Goal: Information Seeking & Learning: Learn about a topic

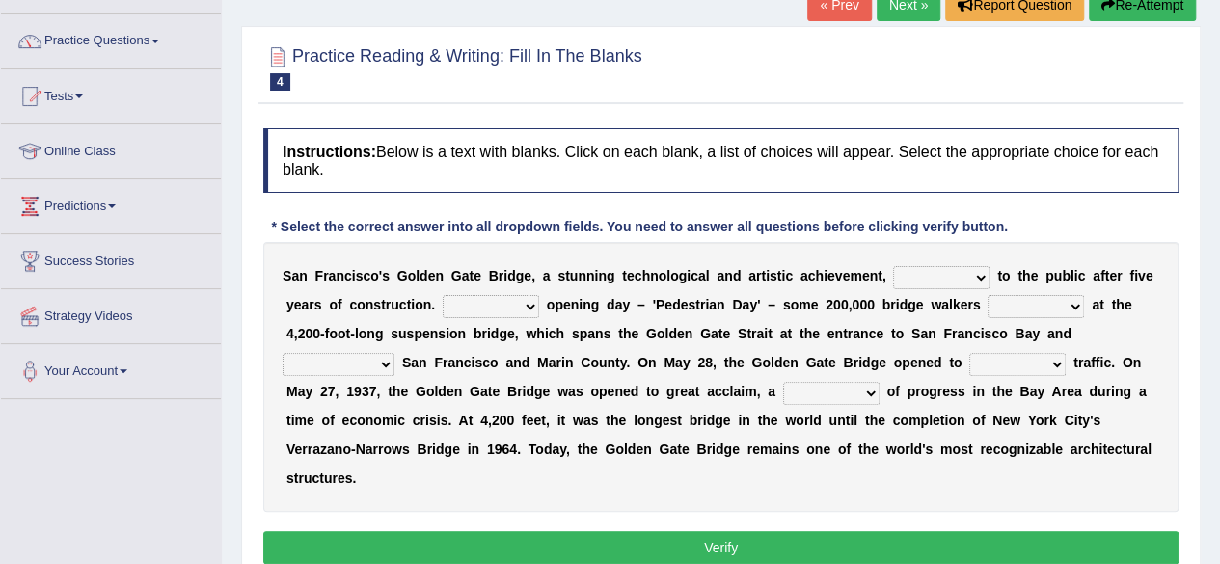
click at [976, 283] on select "opens closes appears equals" at bounding box center [941, 277] width 96 height 23
click at [979, 268] on select "opens closes appears equals" at bounding box center [941, 277] width 96 height 23
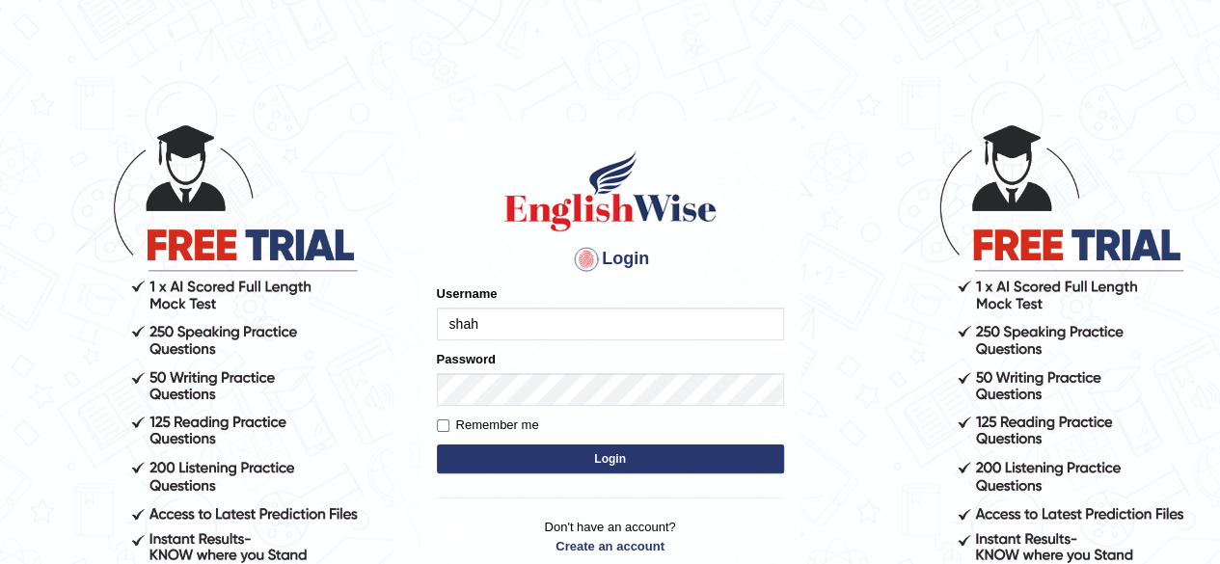
type input "shahil123"
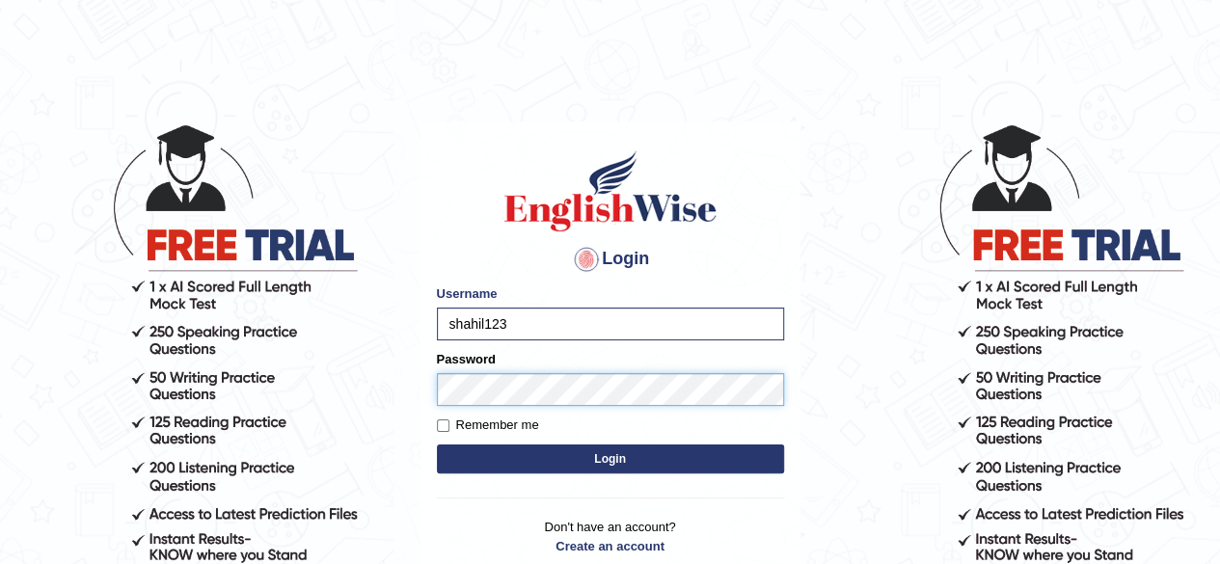
click at [437, 444] on button "Login" at bounding box center [610, 458] width 347 height 29
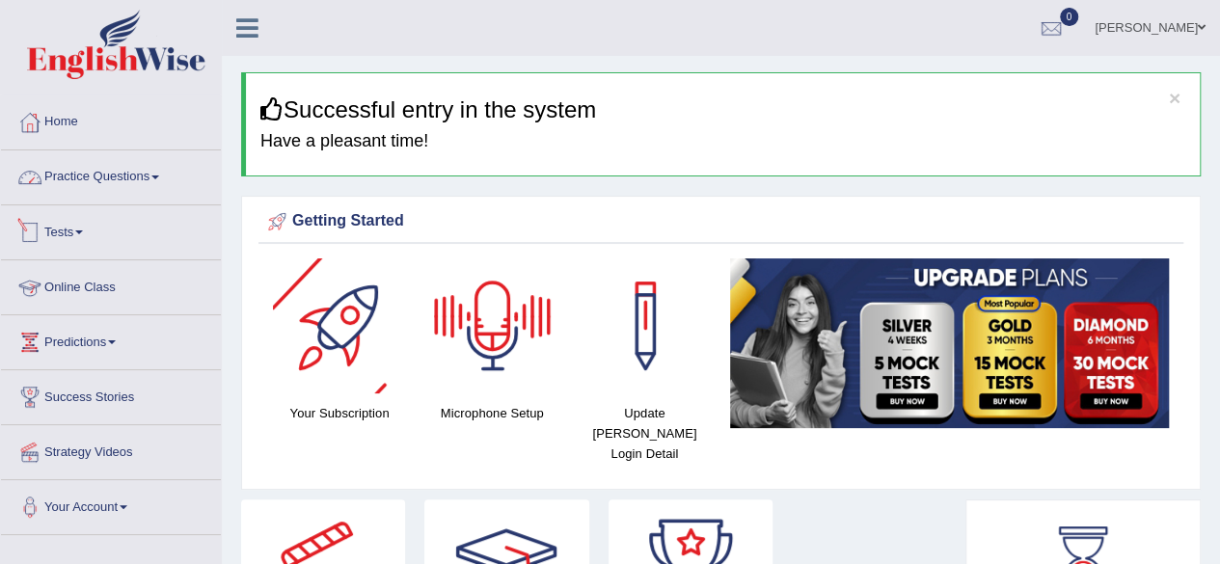
click at [158, 180] on link "Practice Questions" at bounding box center [111, 174] width 220 height 48
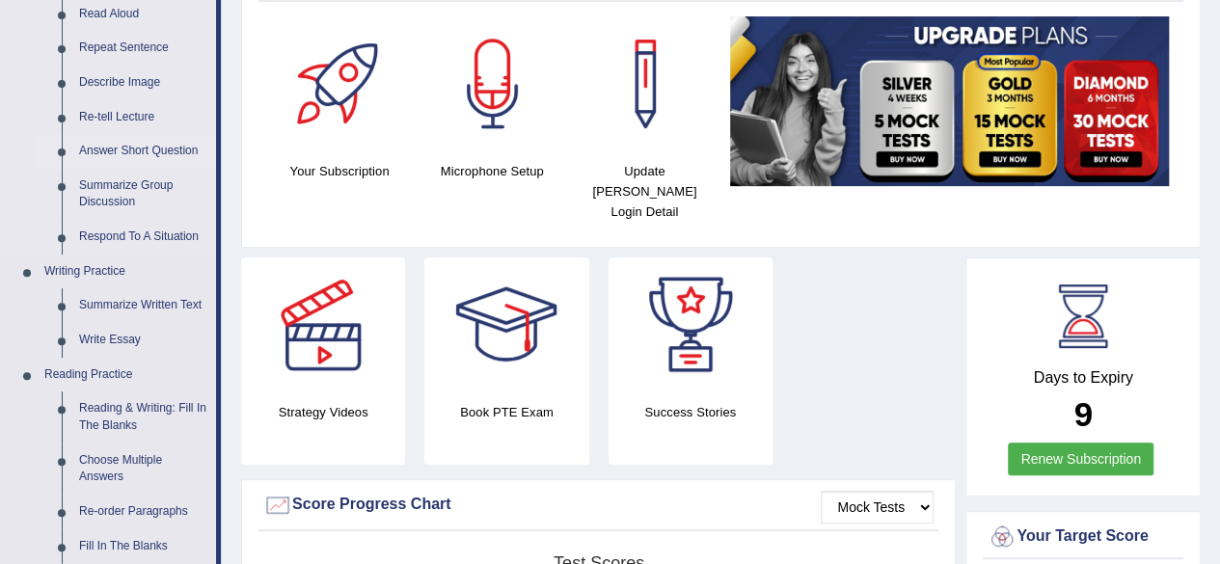
scroll to position [253, 0]
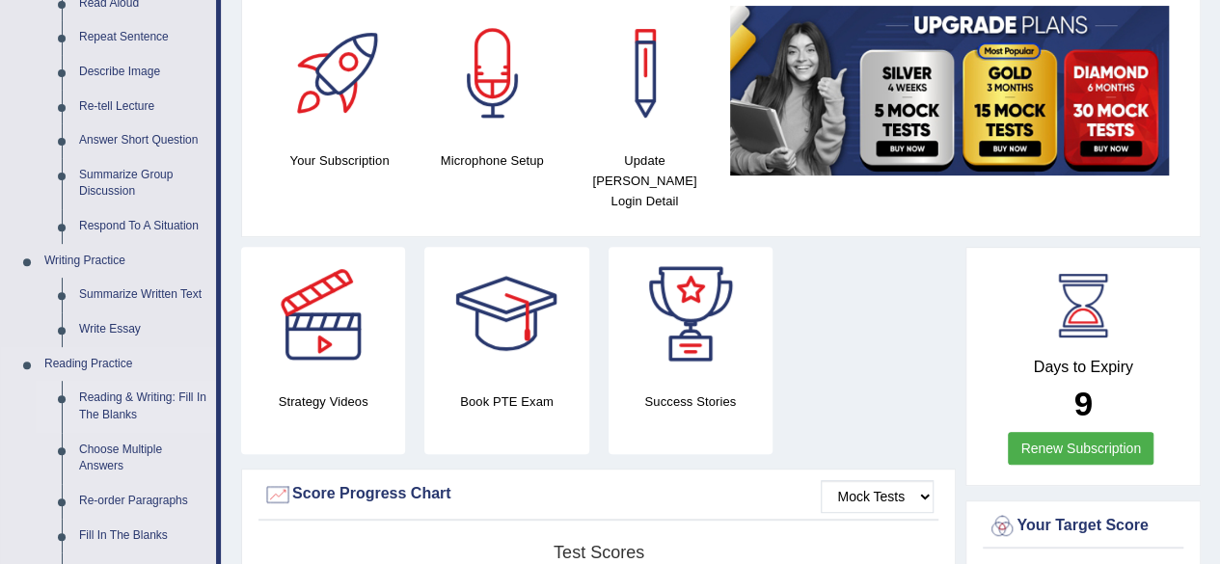
click at [141, 394] on link "Reading & Writing: Fill In The Blanks" at bounding box center [143, 406] width 146 height 51
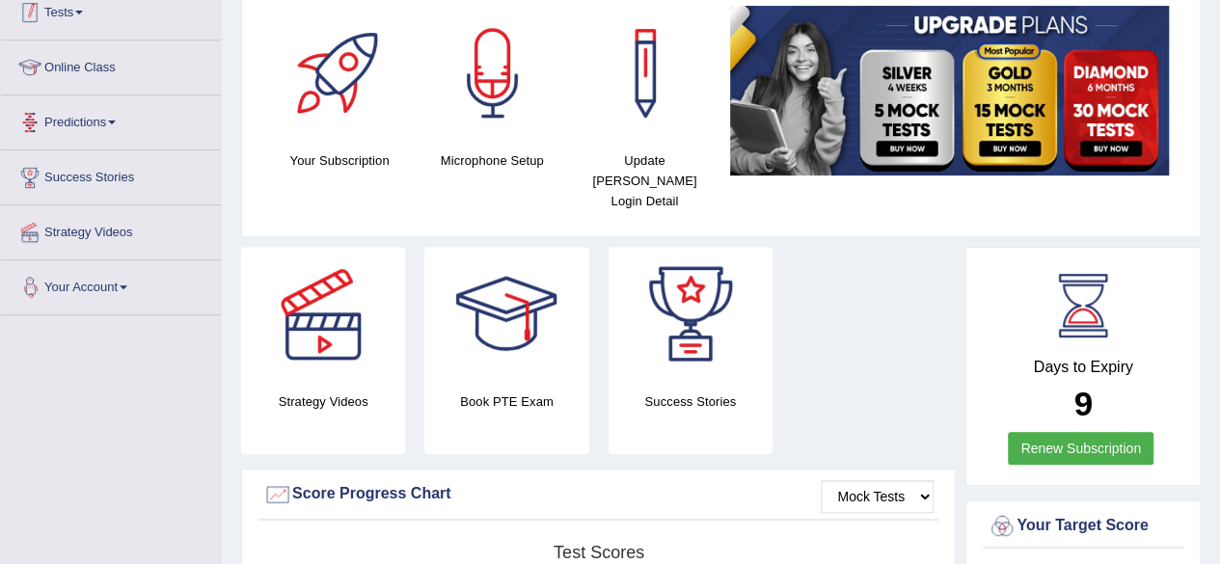
scroll to position [495, 0]
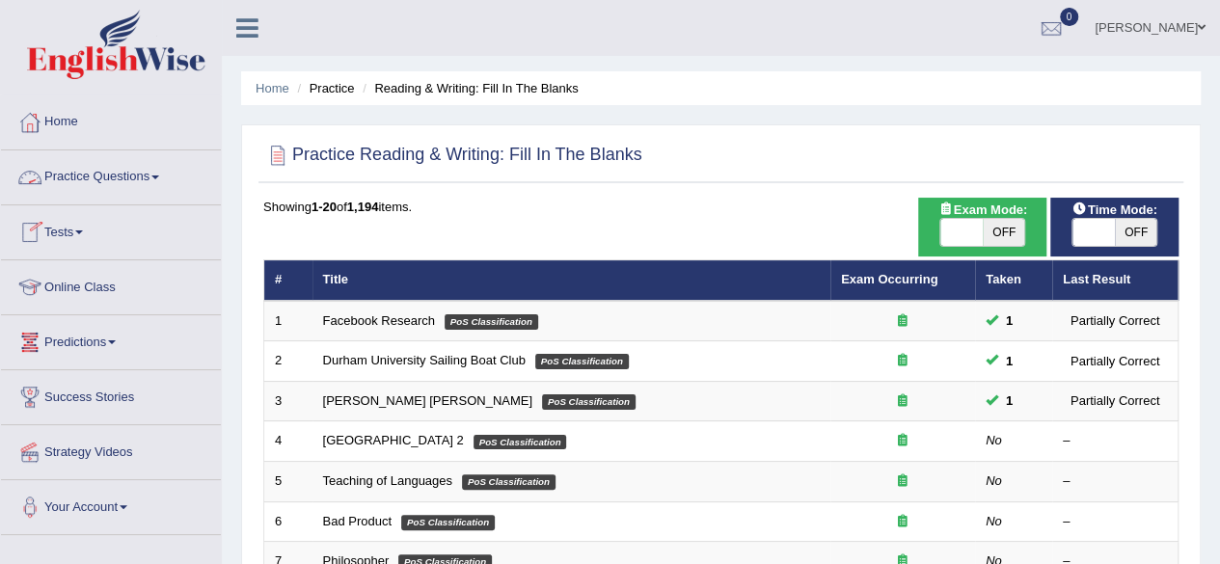
click at [166, 178] on link "Practice Questions" at bounding box center [111, 174] width 220 height 48
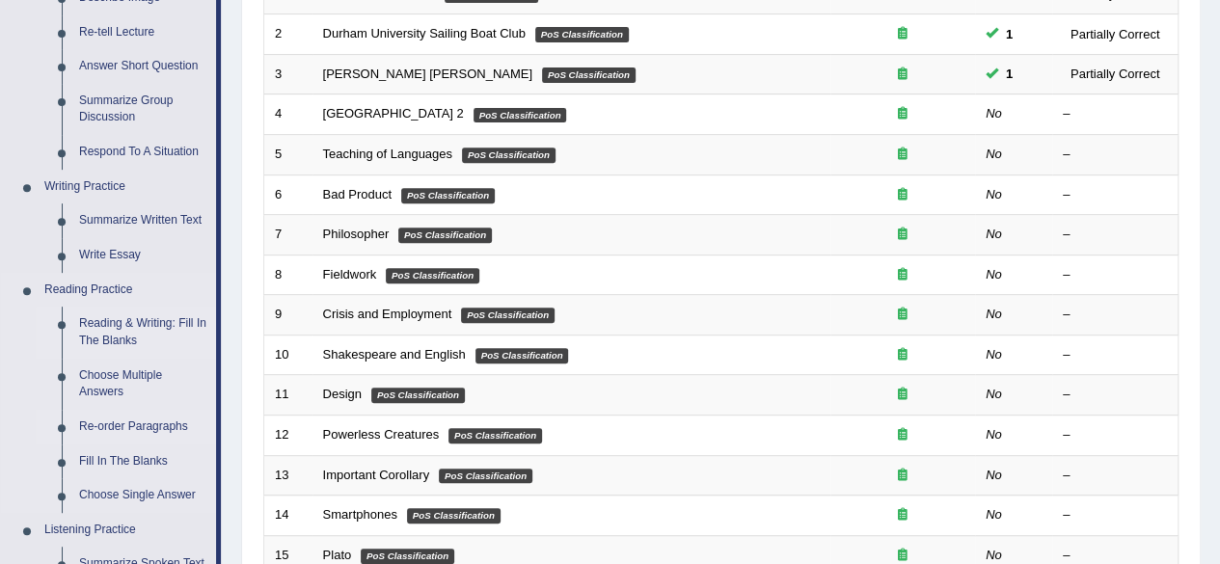
scroll to position [326, 0]
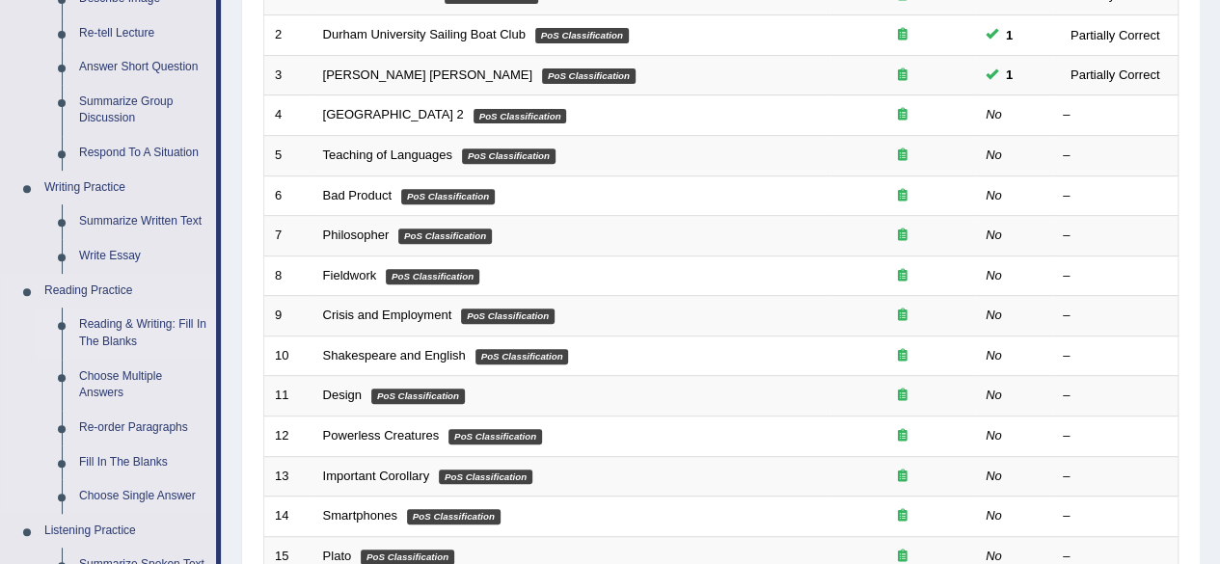
click at [137, 331] on link "Reading & Writing: Fill In The Blanks" at bounding box center [143, 333] width 146 height 51
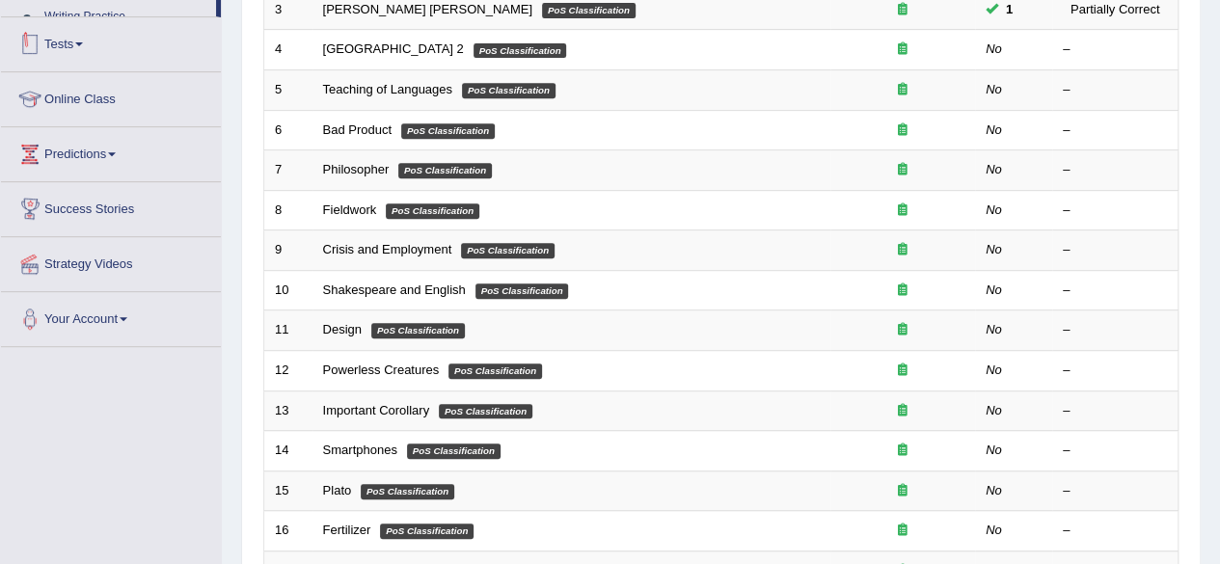
scroll to position [575, 0]
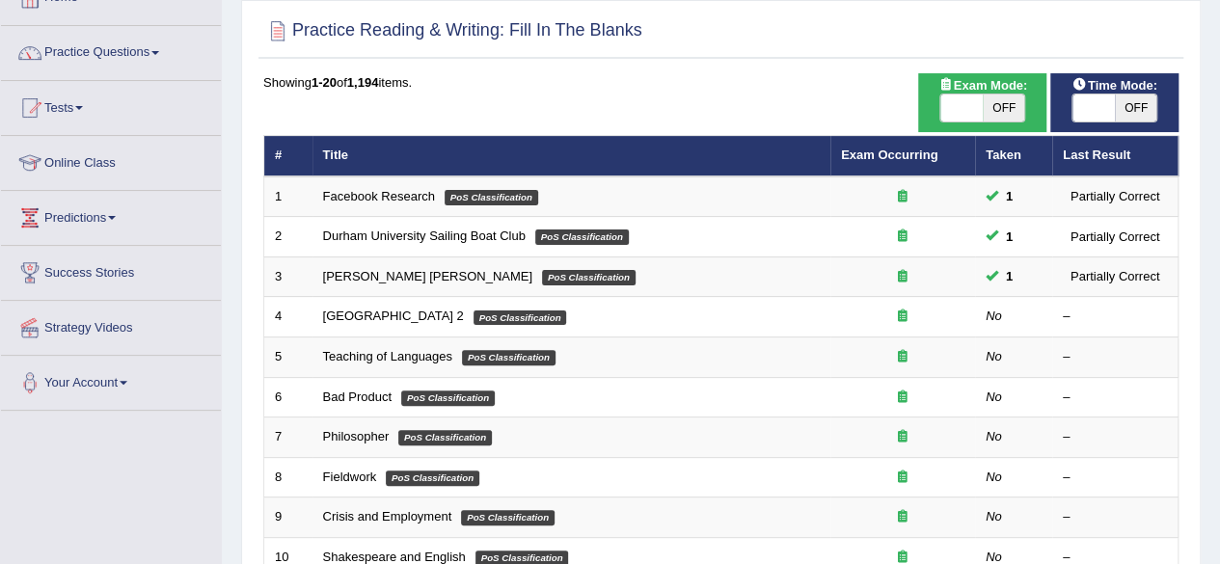
scroll to position [127, 0]
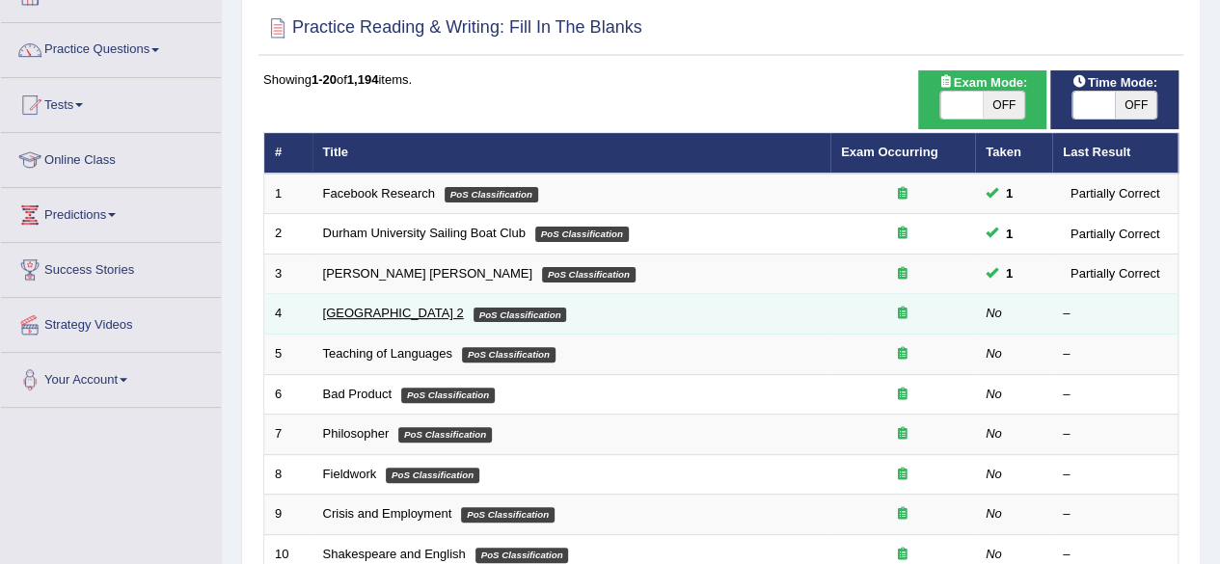
click at [415, 315] on link "[GEOGRAPHIC_DATA] 2" at bounding box center [393, 313] width 141 height 14
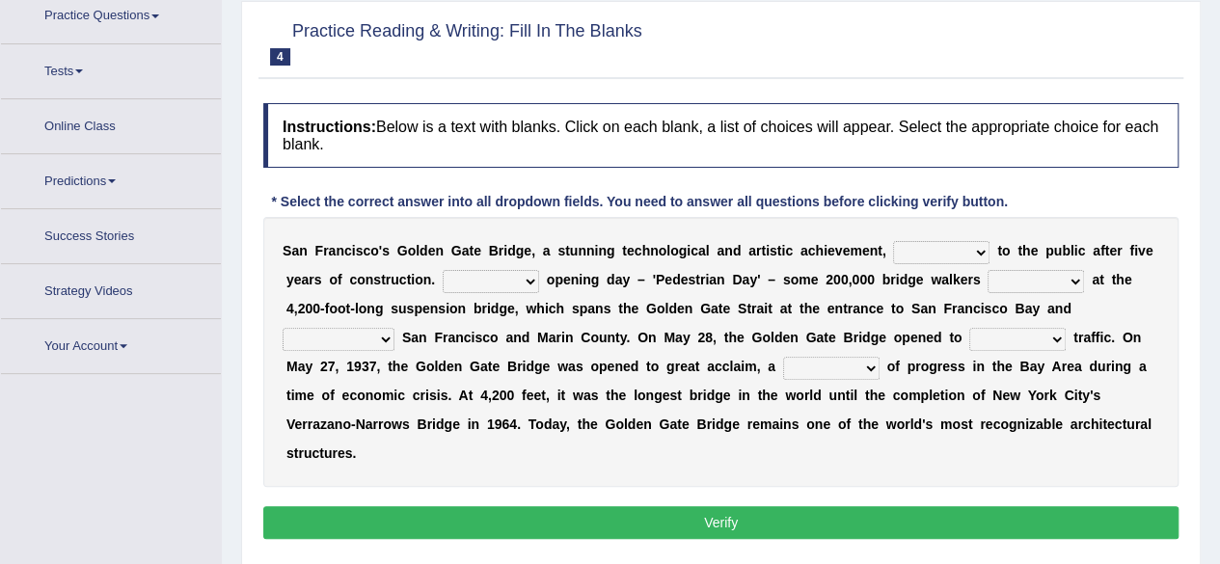
scroll to position [175, 0]
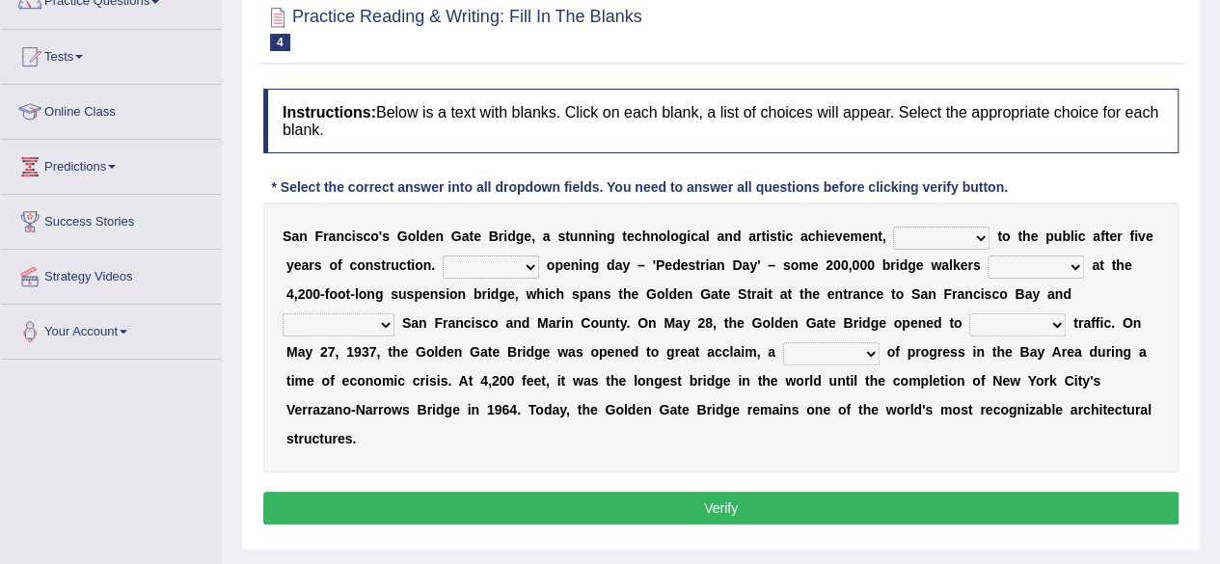
click at [966, 236] on select "opens closes appears equals" at bounding box center [941, 238] width 96 height 23
select select "opens"
click at [893, 227] on select "opens closes appears equals" at bounding box center [941, 238] width 96 height 23
click at [524, 265] on select "On During Since When" at bounding box center [491, 266] width 96 height 23
select select "Since"
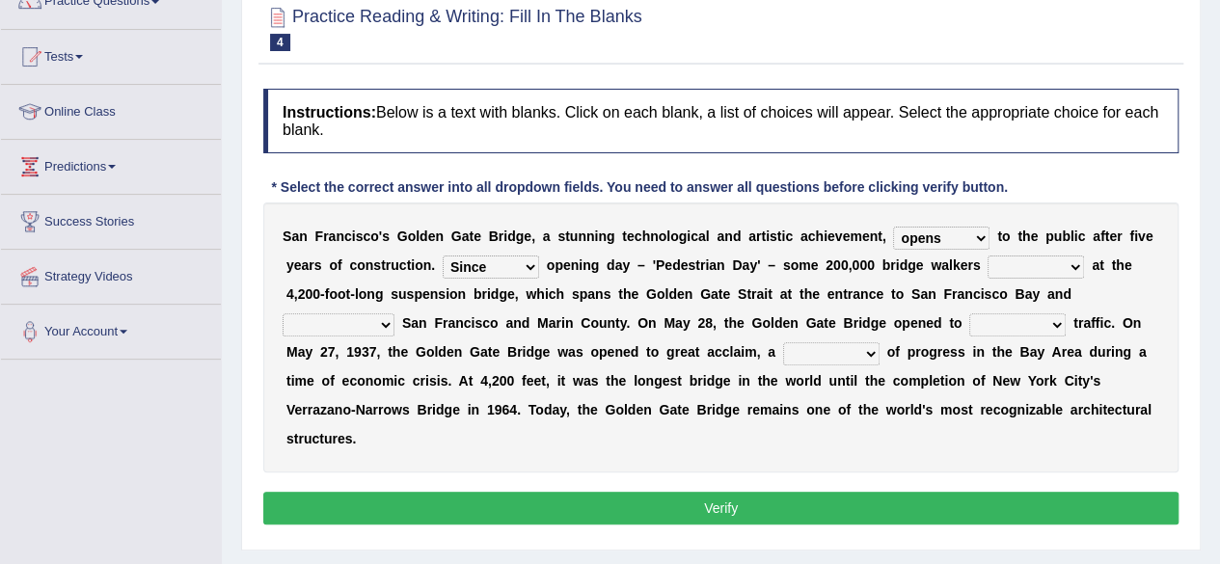
click at [443, 255] on select "On During Since When" at bounding box center [491, 266] width 96 height 23
click at [1033, 265] on select "stationed looked marveled laughed" at bounding box center [1035, 266] width 96 height 23
select select "looked"
click at [987, 255] on select "stationed looked marveled laughed" at bounding box center [1035, 266] width 96 height 23
click at [376, 321] on select "separates connects channels differentiates" at bounding box center [338, 324] width 112 height 23
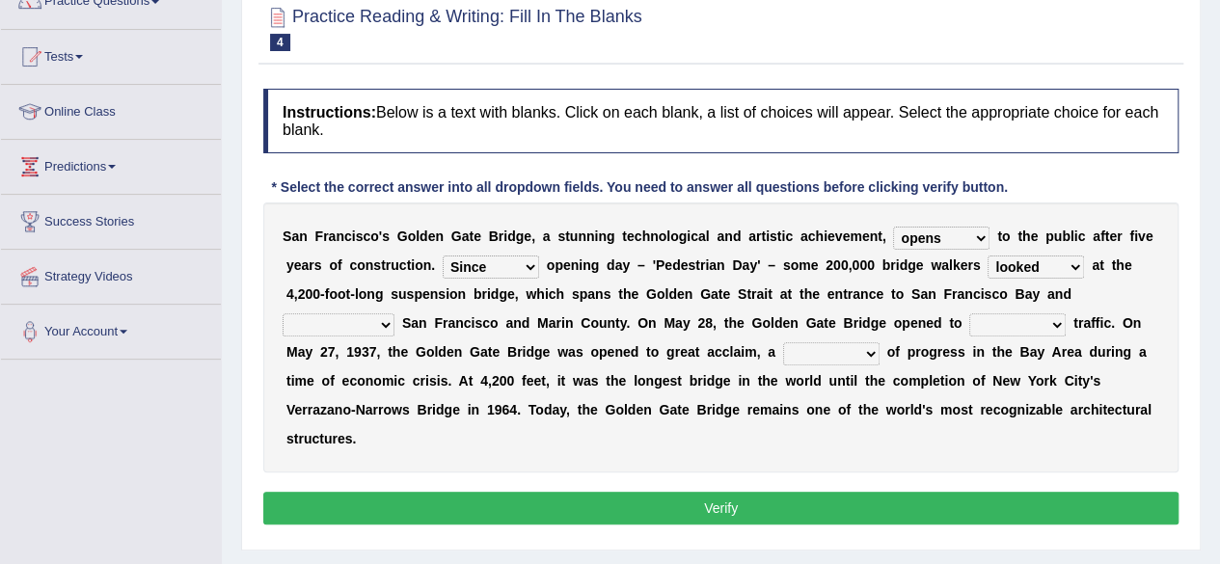
select select "connects"
click at [282, 313] on select "separates connects channels differentiates" at bounding box center [338, 324] width 112 height 23
click at [378, 324] on select "separates connects channels differentiates" at bounding box center [338, 324] width 112 height 23
click at [1031, 321] on select "aquatic vehicular airborne watertight" at bounding box center [1017, 324] width 96 height 23
select select "vehicular"
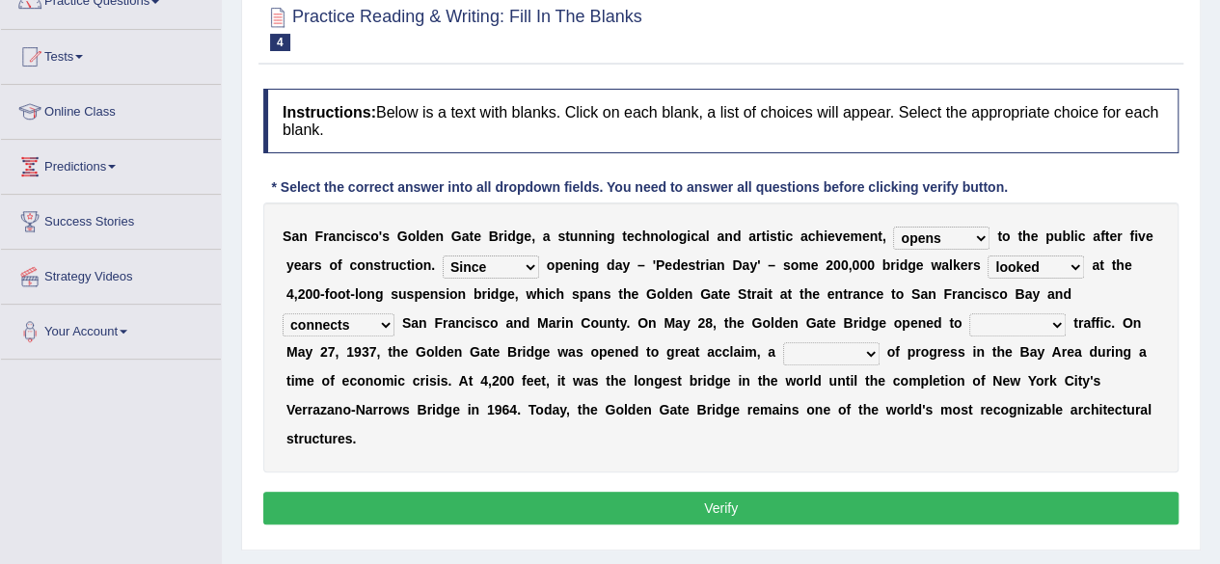
click at [969, 313] on select "aquatic vehicular airborne watertight" at bounding box center [1017, 324] width 96 height 23
click at [786, 356] on select "denial symbol technique yield" at bounding box center [831, 353] width 96 height 23
select select "technique"
click at [783, 342] on select "denial symbol technique yield" at bounding box center [831, 353] width 96 height 23
click at [709, 504] on button "Verify" at bounding box center [720, 508] width 915 height 33
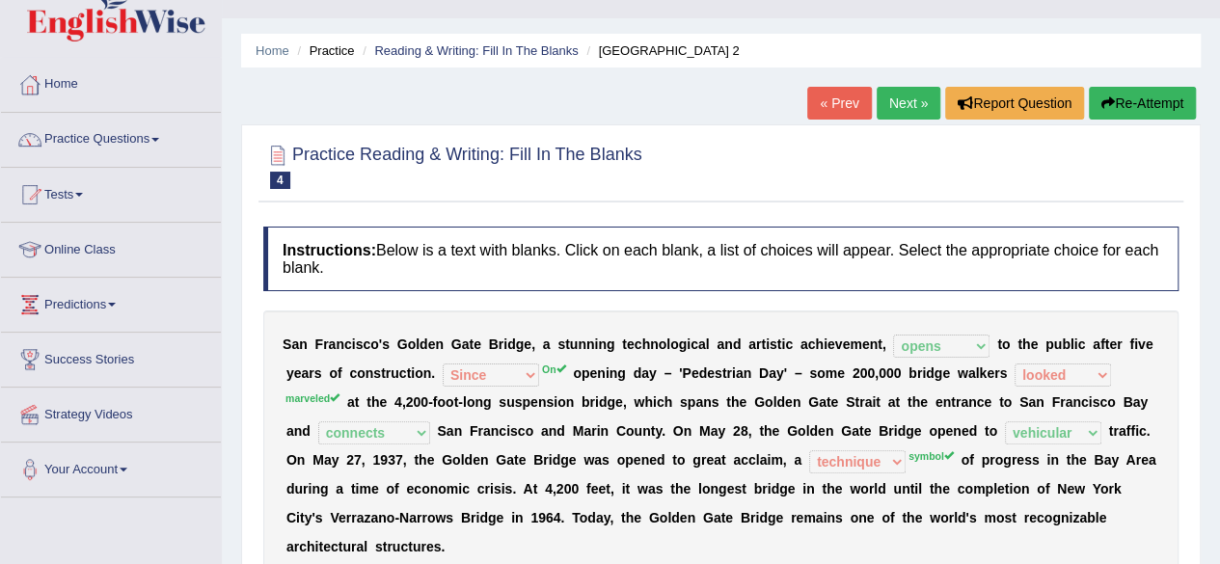
scroll to position [0, 0]
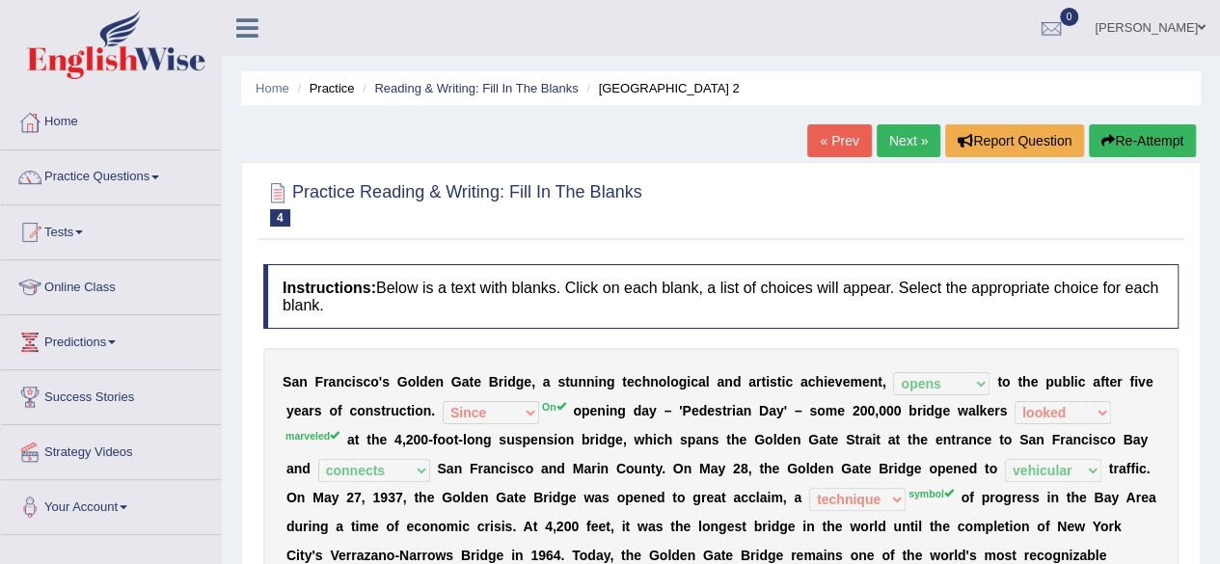
click at [887, 136] on link "Next »" at bounding box center [908, 140] width 64 height 33
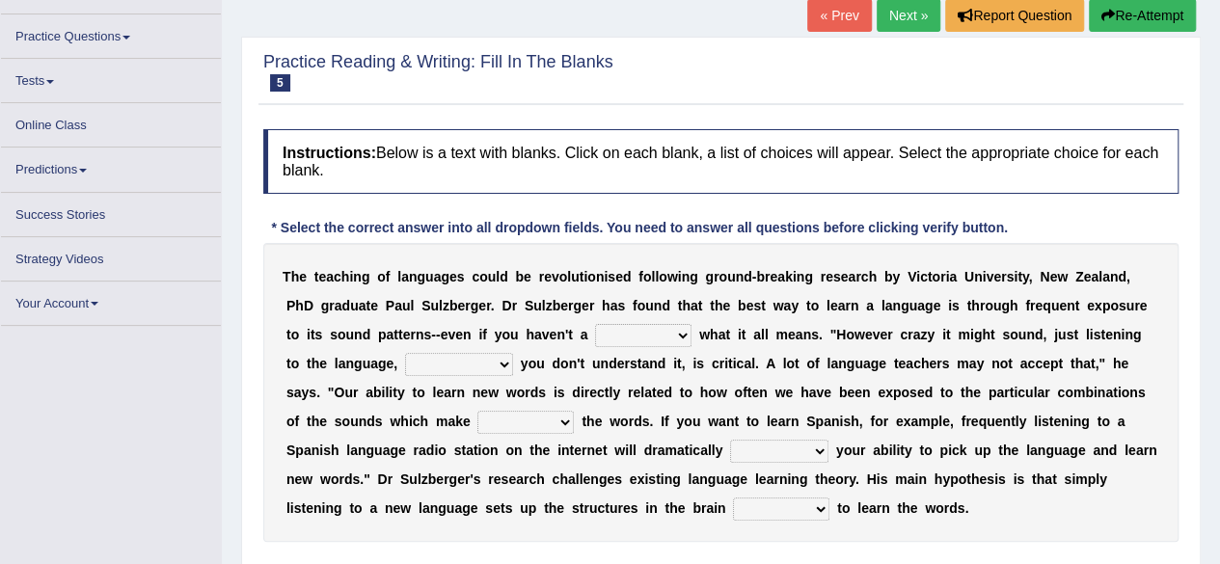
scroll to position [129, 0]
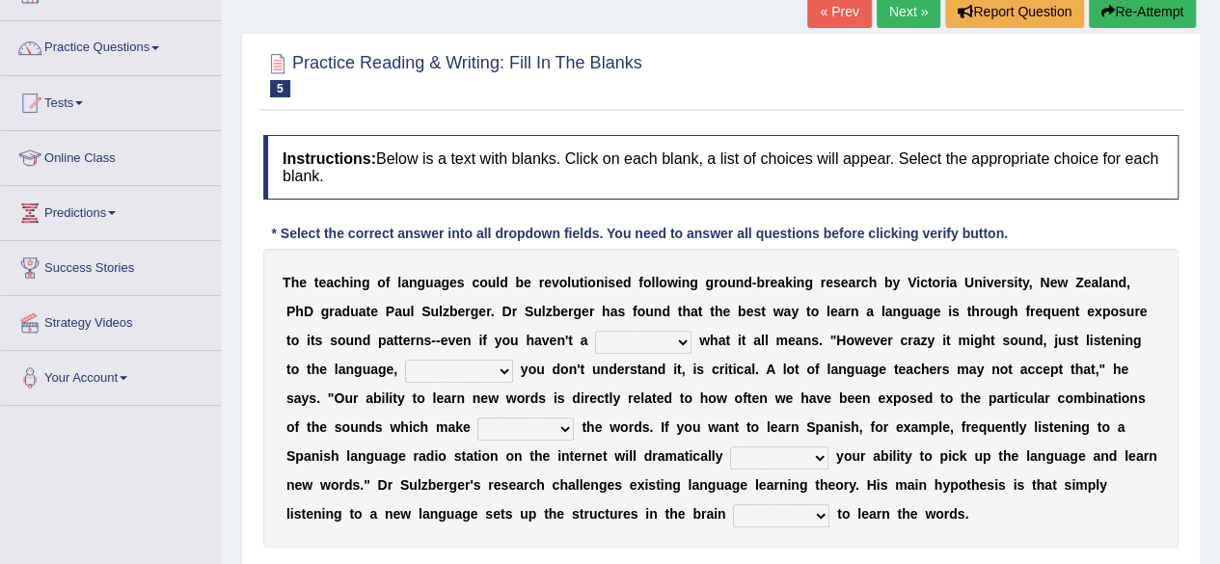
click at [656, 348] on select "dew claw clue due" at bounding box center [643, 342] width 96 height 23
select select "clue"
click at [595, 331] on select "dew claw clue due" at bounding box center [643, 342] width 96 height 23
click at [479, 362] on select "but also all together even though if so" at bounding box center [459, 371] width 108 height 23
select select "even though"
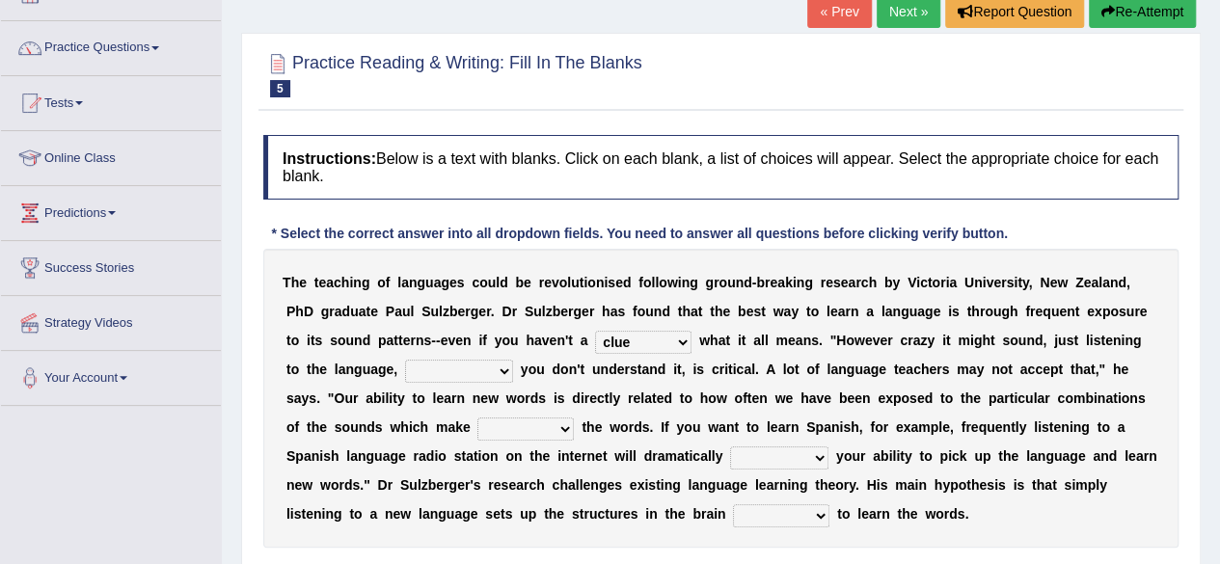
click at [405, 360] on select "but also all together even though if so" at bounding box center [459, 371] width 108 height 23
click at [524, 429] on select "down up of on" at bounding box center [525, 428] width 96 height 23
select select "on"
click at [477, 417] on select "down up of on" at bounding box center [525, 428] width 96 height 23
click at [761, 462] on select "evaluate exaggerate describe boost" at bounding box center [779, 457] width 98 height 23
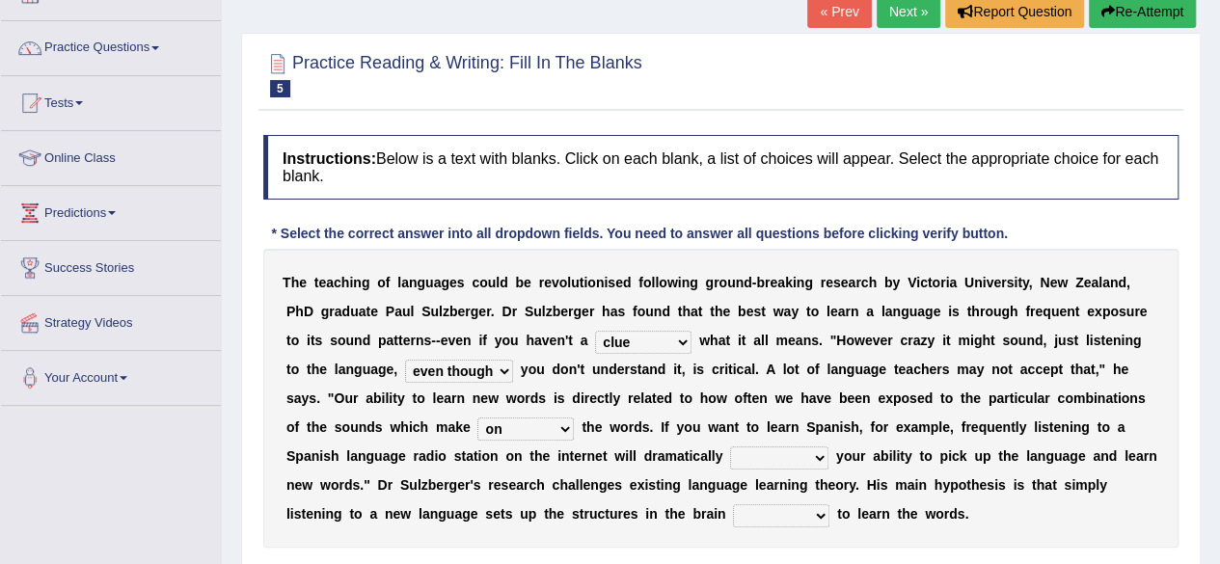
select select "evaluate"
click at [730, 446] on select "evaluate exaggerate describe boost" at bounding box center [779, 457] width 98 height 23
click at [767, 514] on select "requiring required directed to require" at bounding box center [781, 515] width 96 height 23
select select "requiring"
click at [733, 504] on select "requiring required directed to require" at bounding box center [781, 515] width 96 height 23
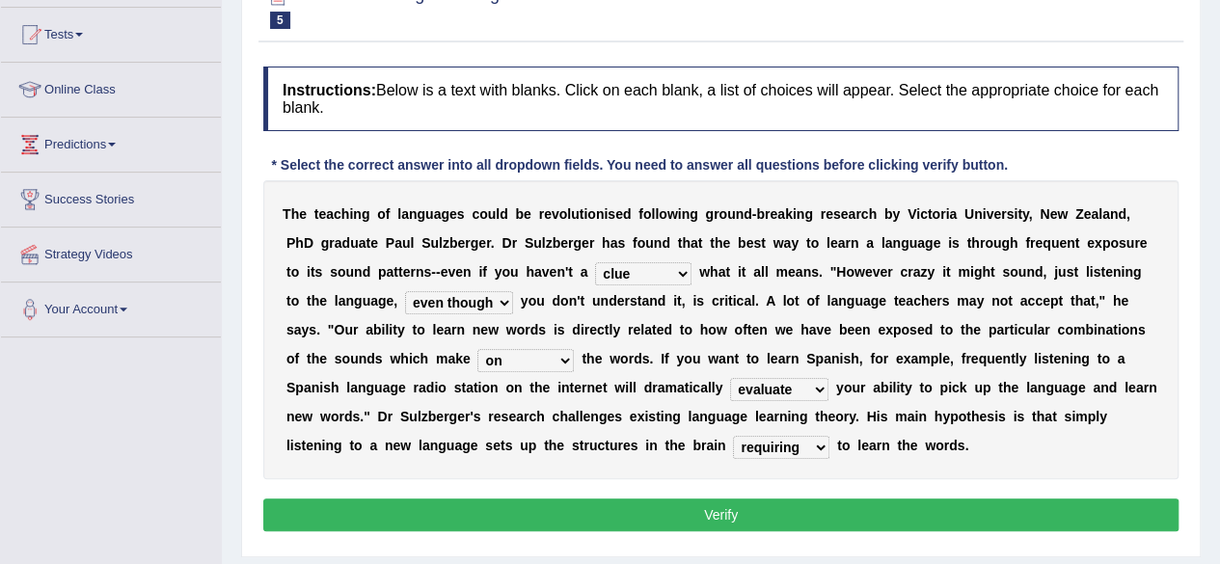
scroll to position [203, 0]
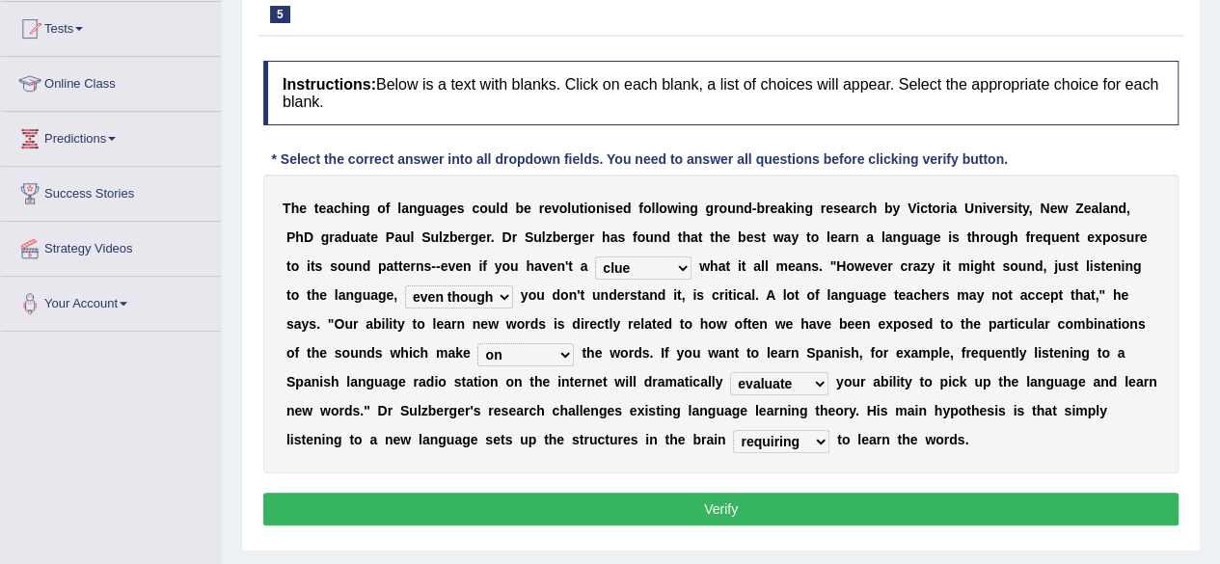
click at [866, 511] on button "Verify" at bounding box center [720, 509] width 915 height 33
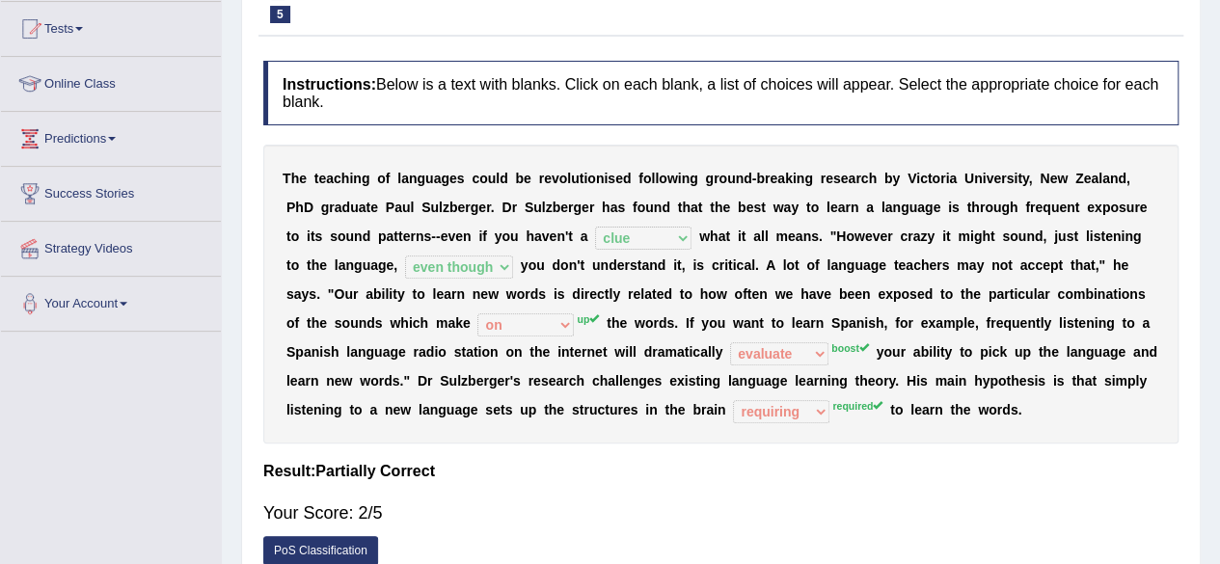
scroll to position [447, 0]
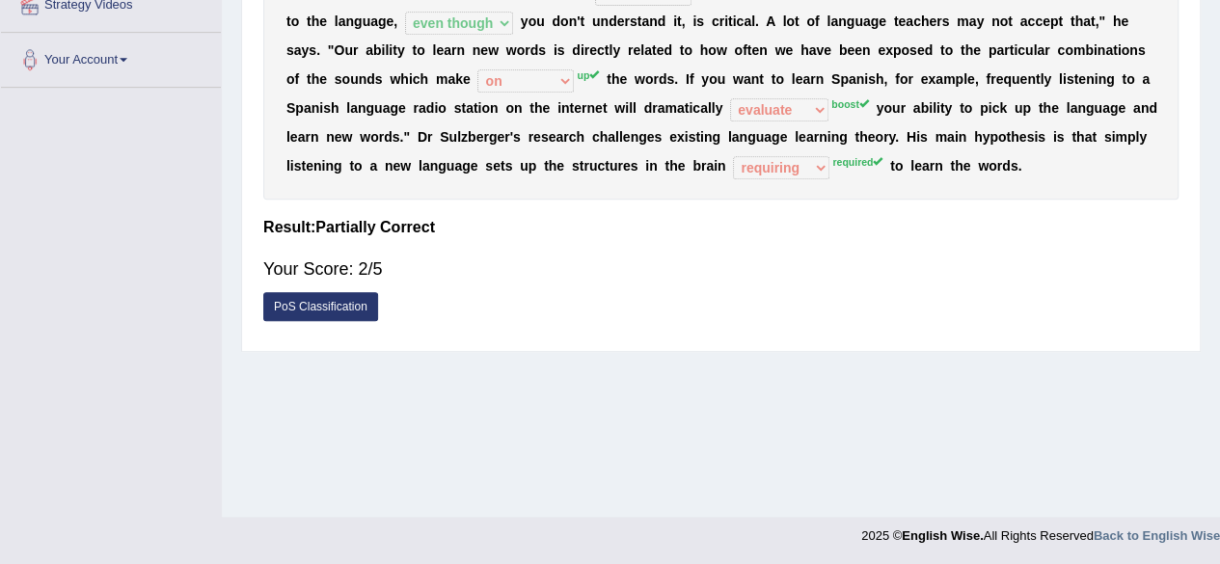
click at [341, 299] on link "PoS Classification" at bounding box center [320, 306] width 115 height 29
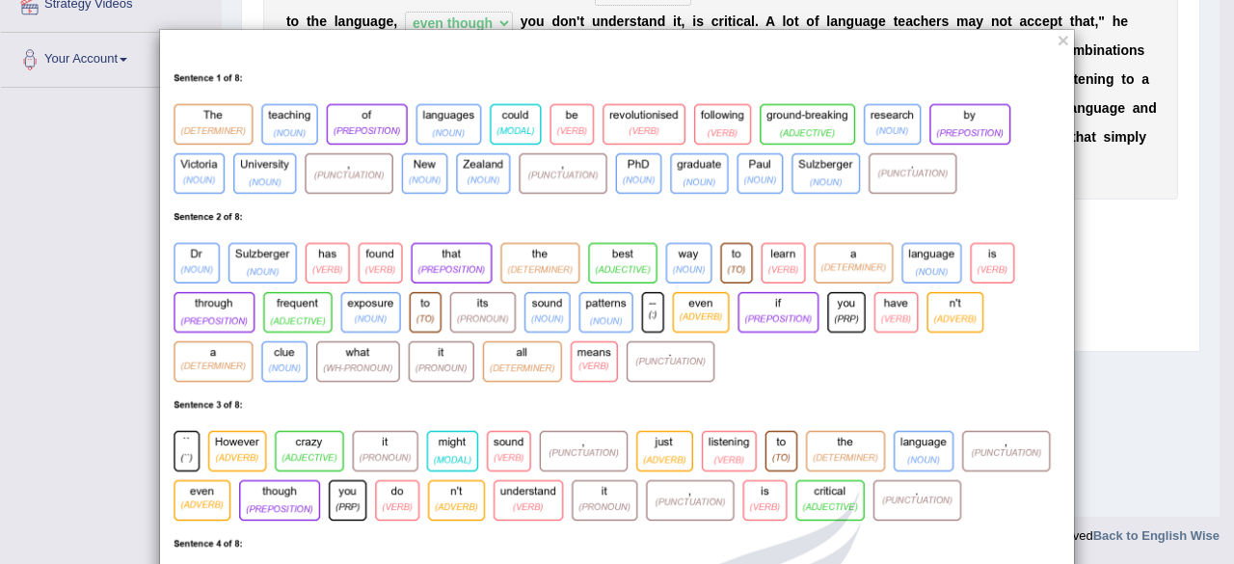
click at [1058, 43] on button "×" at bounding box center [1064, 40] width 12 height 20
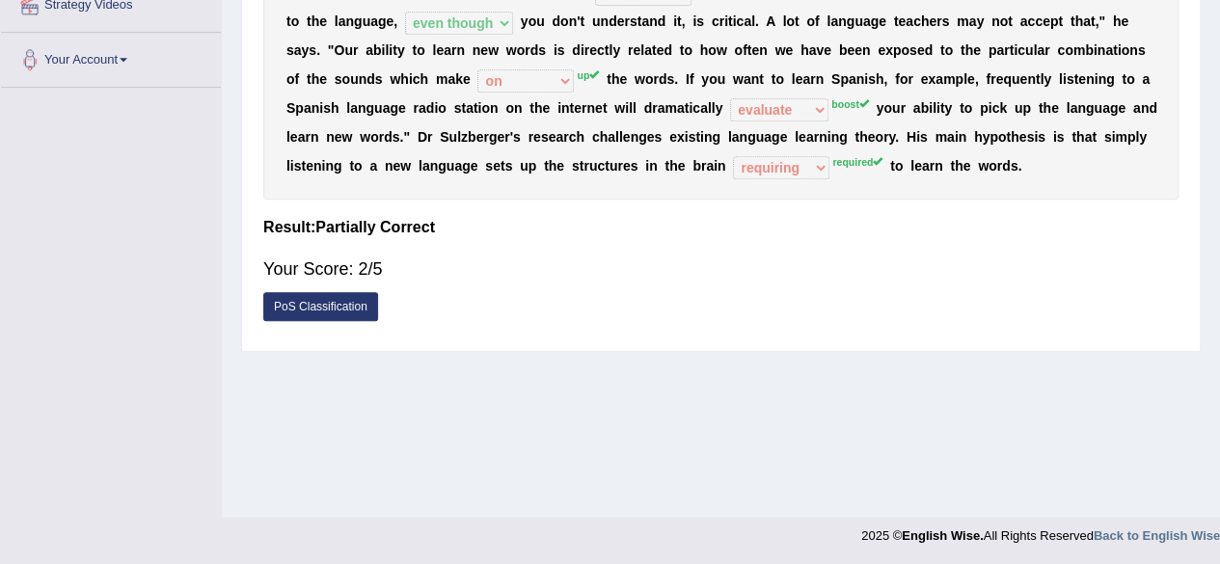
scroll to position [0, 0]
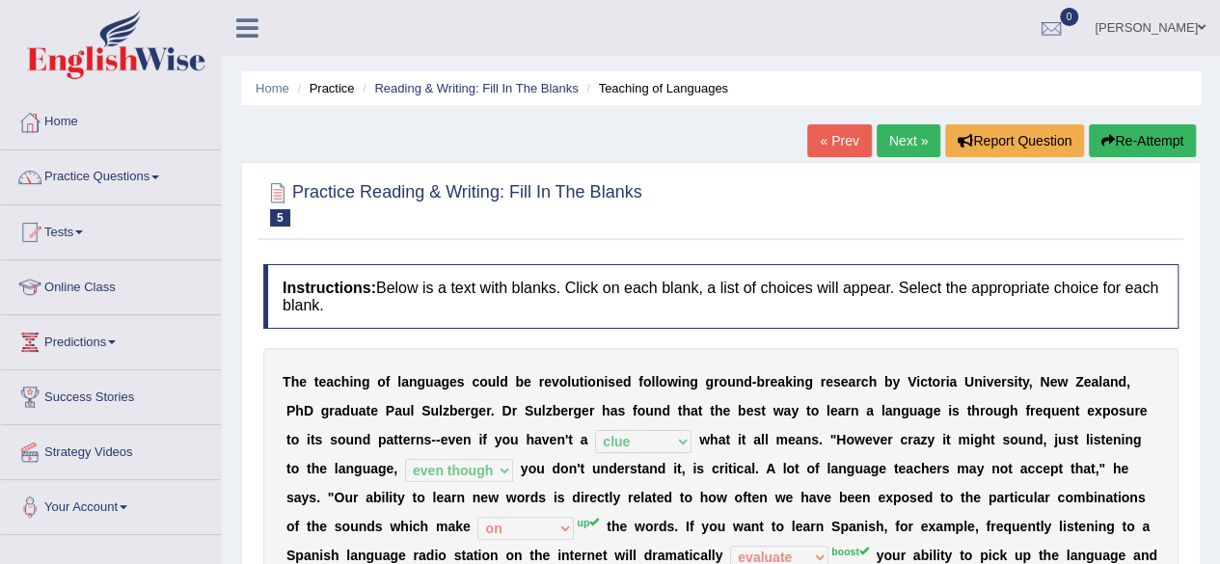
click at [899, 146] on link "Next »" at bounding box center [908, 140] width 64 height 33
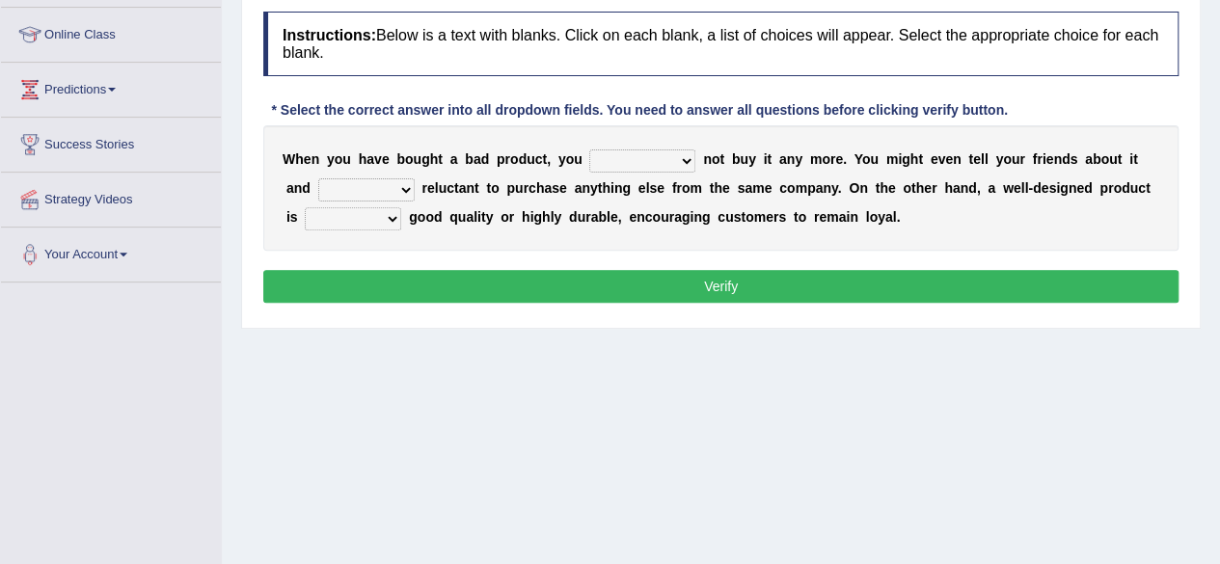
scroll to position [258, 0]
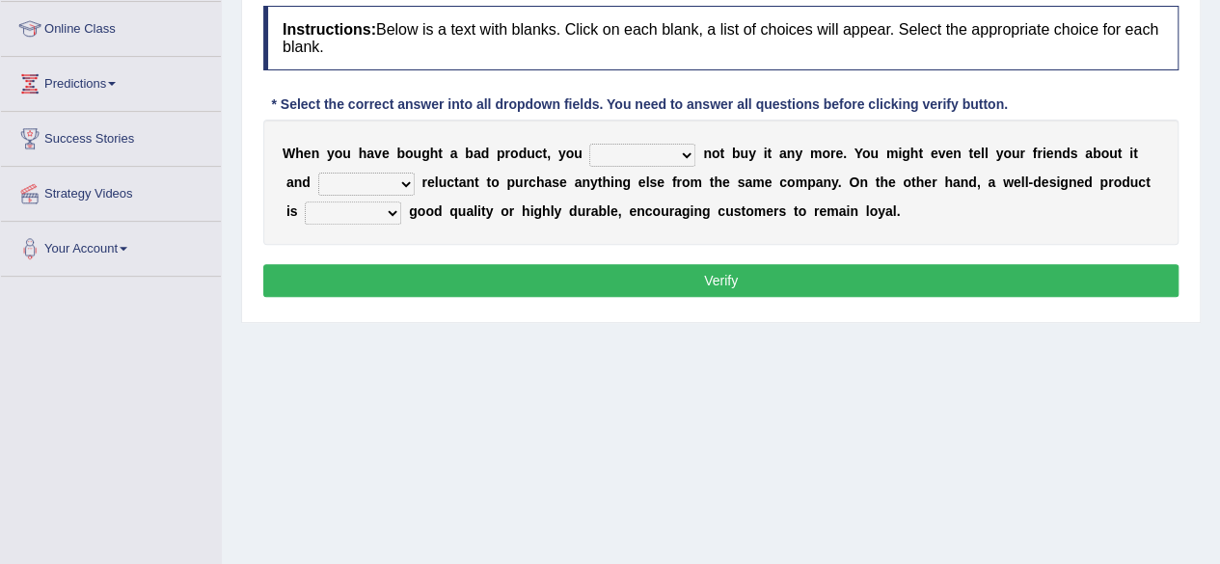
click at [638, 161] on select "would have should have should" at bounding box center [642, 155] width 106 height 23
select select "should"
click at [589, 144] on select "would have should have should" at bounding box center [642, 155] width 106 height 23
click at [387, 180] on select "is are be being" at bounding box center [366, 184] width 96 height 23
select select "be"
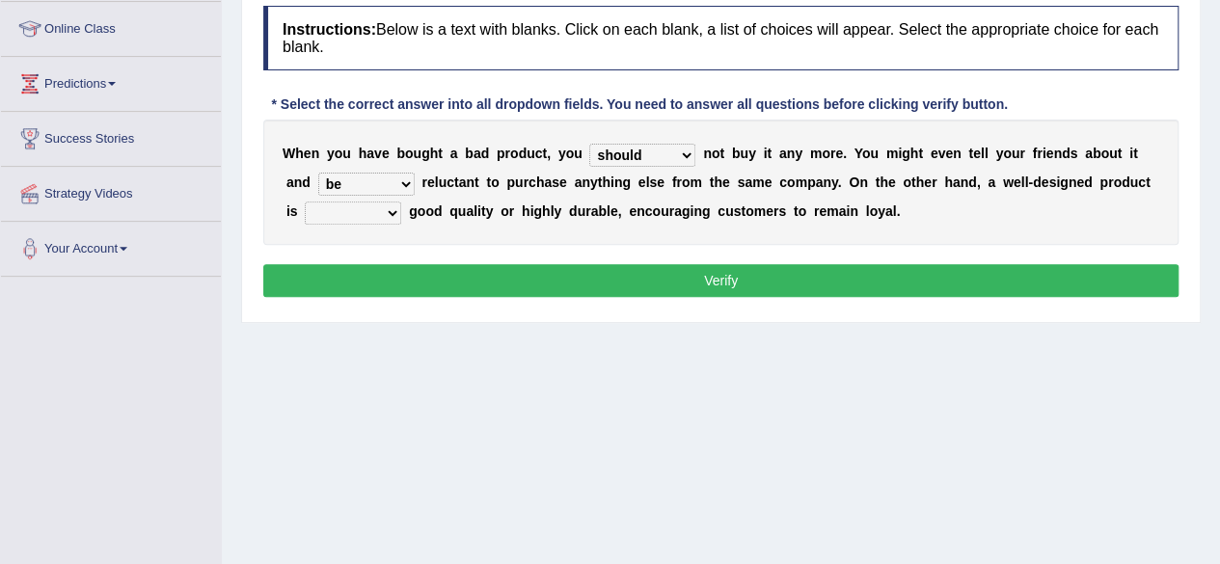
click at [318, 173] on select "is are be being" at bounding box center [366, 184] width 96 height 23
click at [357, 216] on select "both also neither either" at bounding box center [353, 213] width 96 height 23
select select "also"
click at [305, 202] on select "both also neither either" at bounding box center [353, 213] width 96 height 23
click at [497, 274] on button "Verify" at bounding box center [720, 280] width 915 height 33
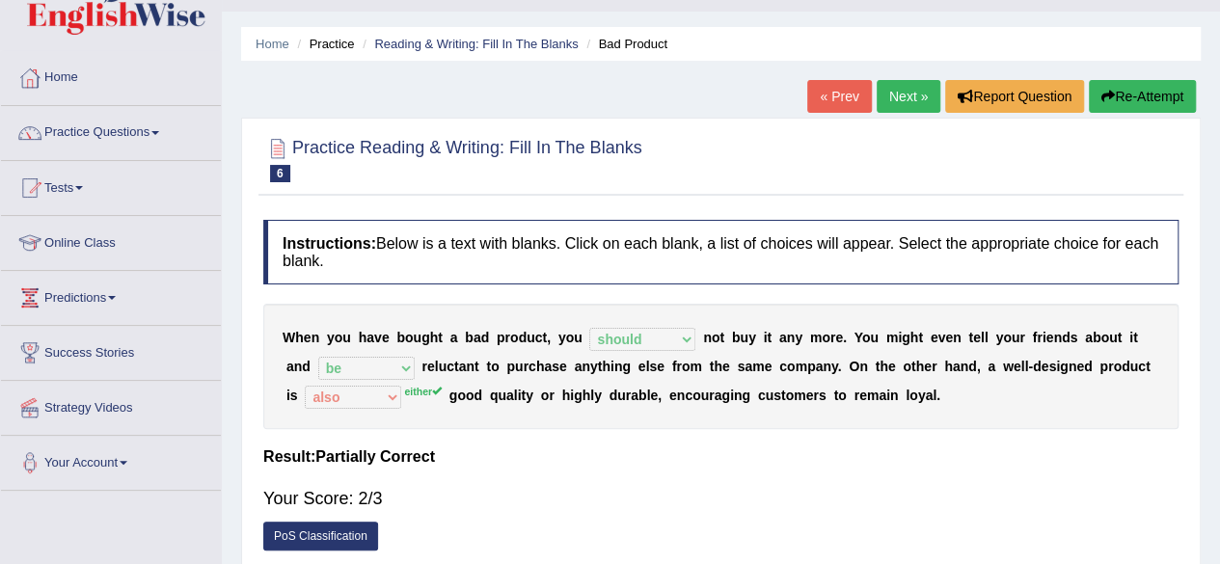
scroll to position [42, 0]
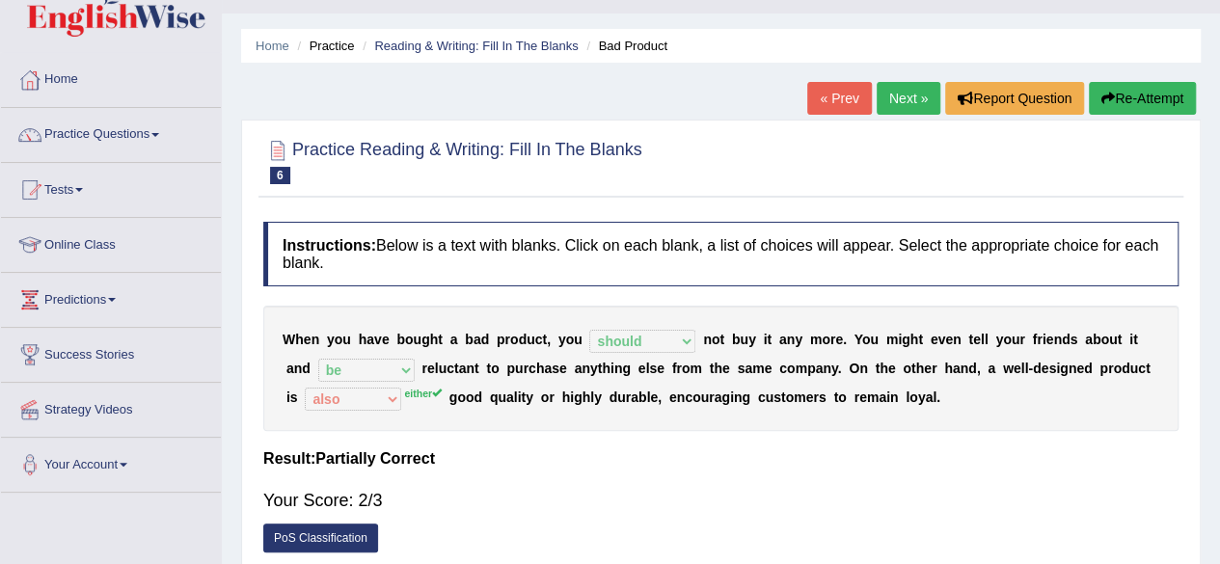
click at [904, 103] on link "Next »" at bounding box center [908, 98] width 64 height 33
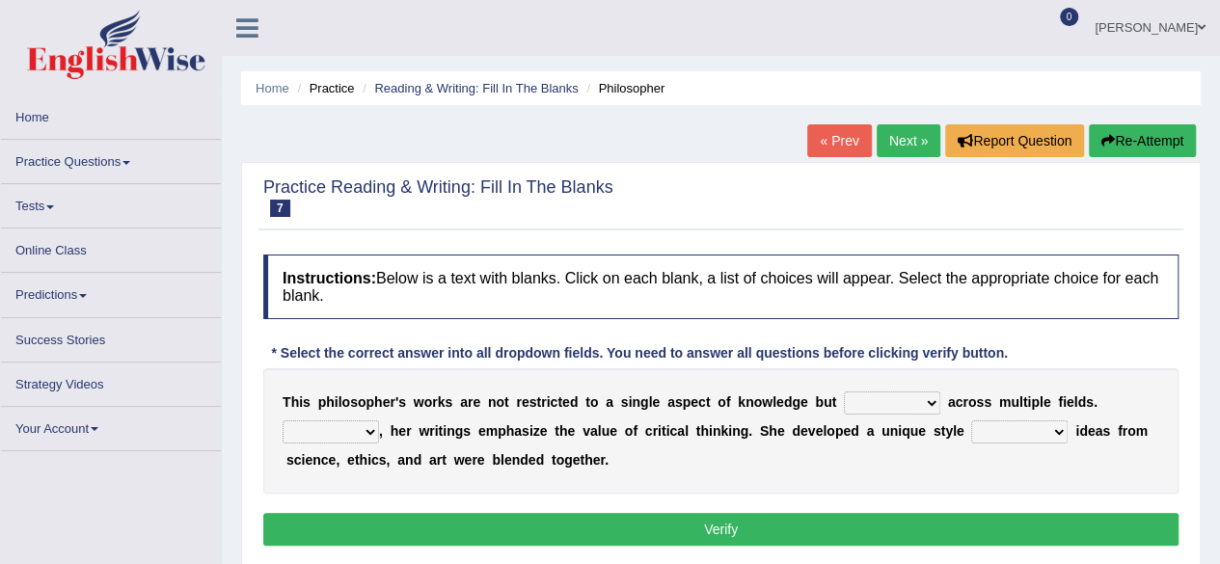
scroll to position [127, 0]
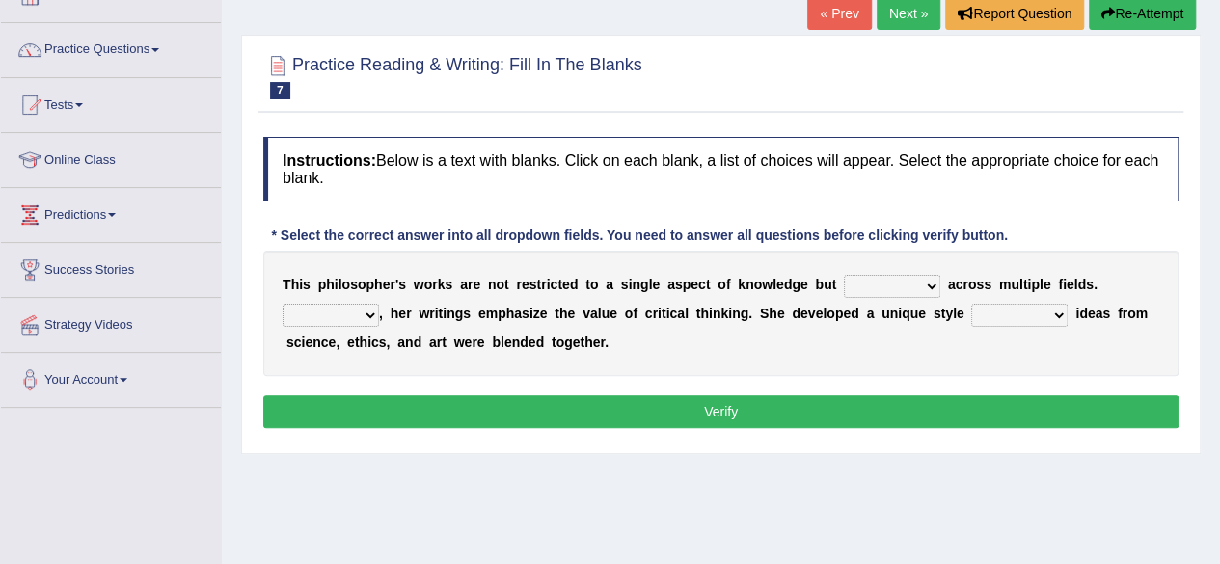
click at [906, 281] on select "constrain contain assemble extend" at bounding box center [892, 286] width 96 height 23
select select "constrain"
click at [844, 275] on select "constrain contain assemble extend" at bounding box center [892, 286] width 96 height 23
click at [310, 308] on select "Rather So Moreover Likely" at bounding box center [330, 315] width 96 height 23
select select "Moreover"
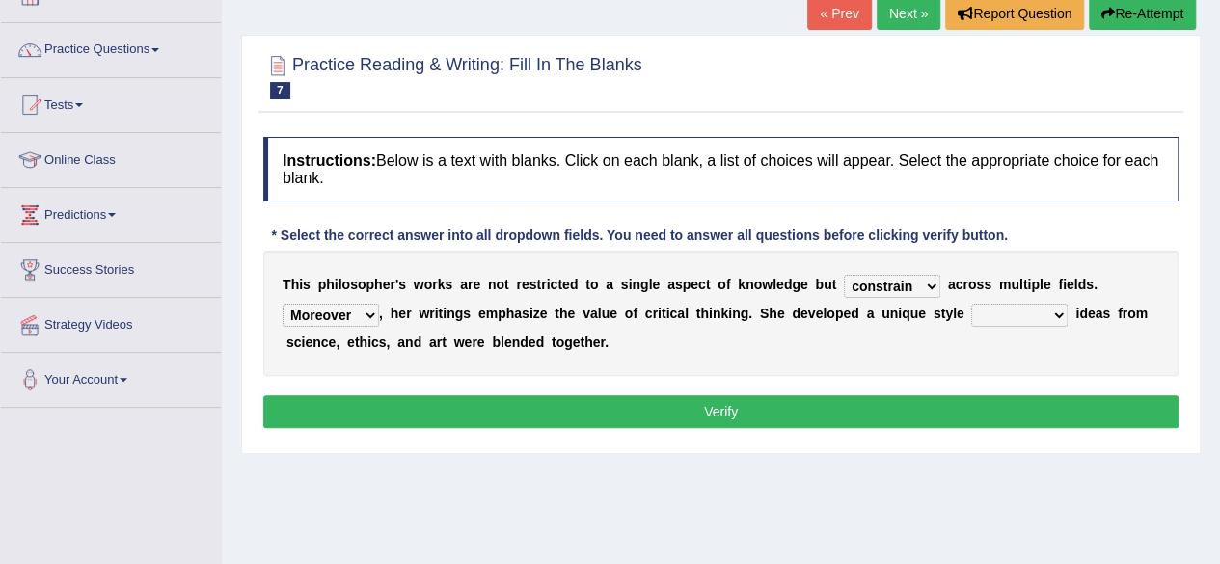
click at [282, 304] on select "Rather So Moreover Likely" at bounding box center [330, 315] width 96 height 23
click at [1004, 312] on select "in that that which in which" at bounding box center [1019, 315] width 96 height 23
select select "that"
click at [971, 304] on select "in that that which in which" at bounding box center [1019, 315] width 96 height 23
click at [850, 416] on button "Verify" at bounding box center [720, 411] width 915 height 33
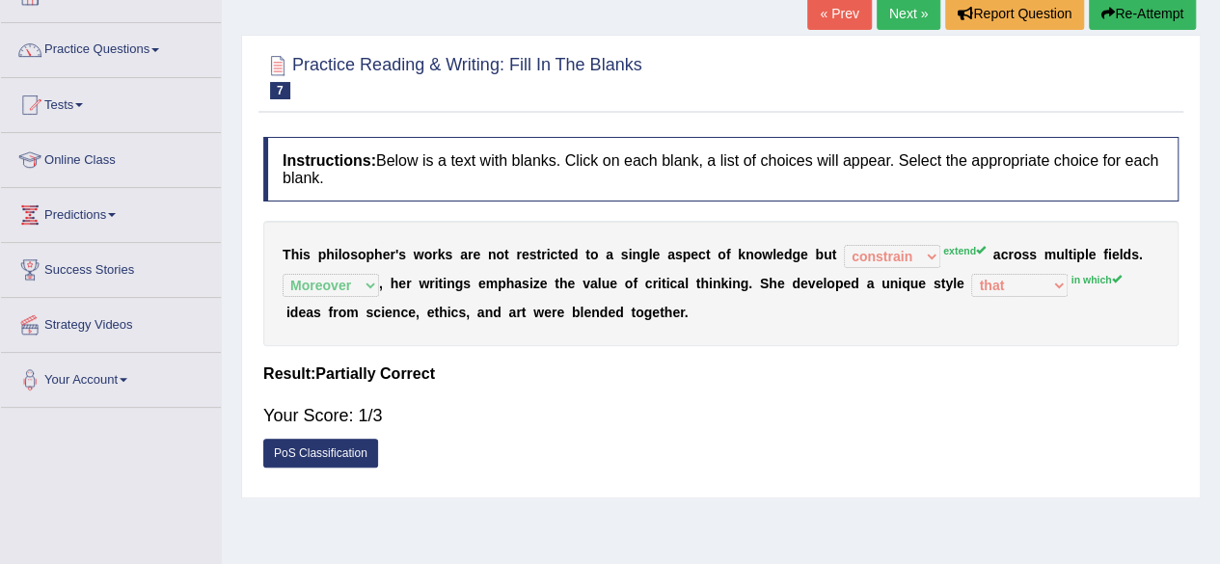
click at [899, 11] on link "Next »" at bounding box center [908, 13] width 64 height 33
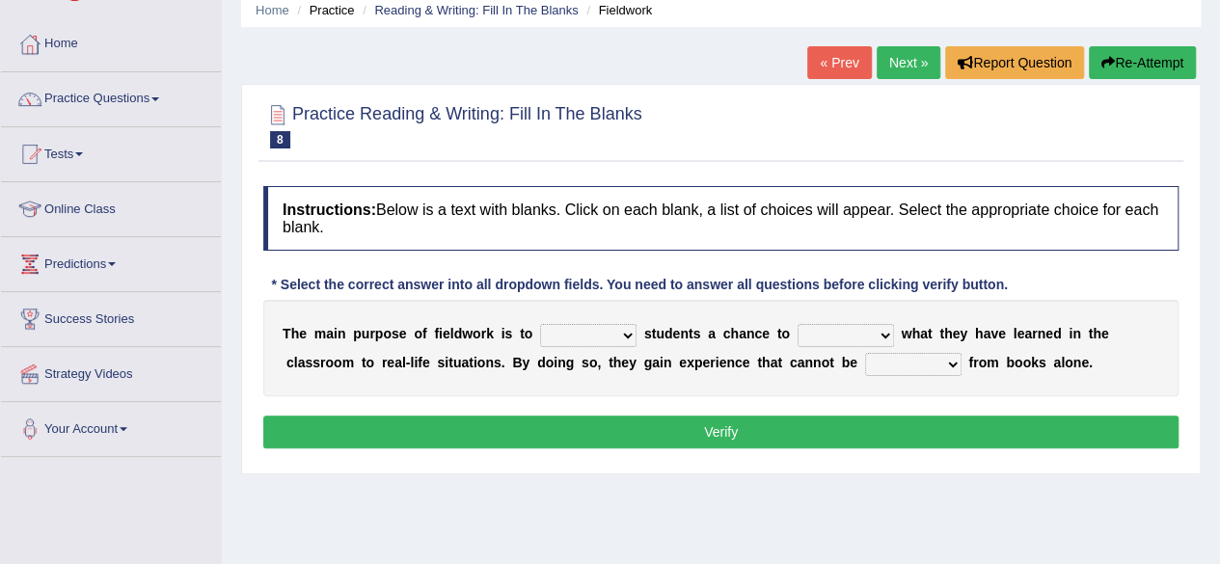
scroll to position [79, 0]
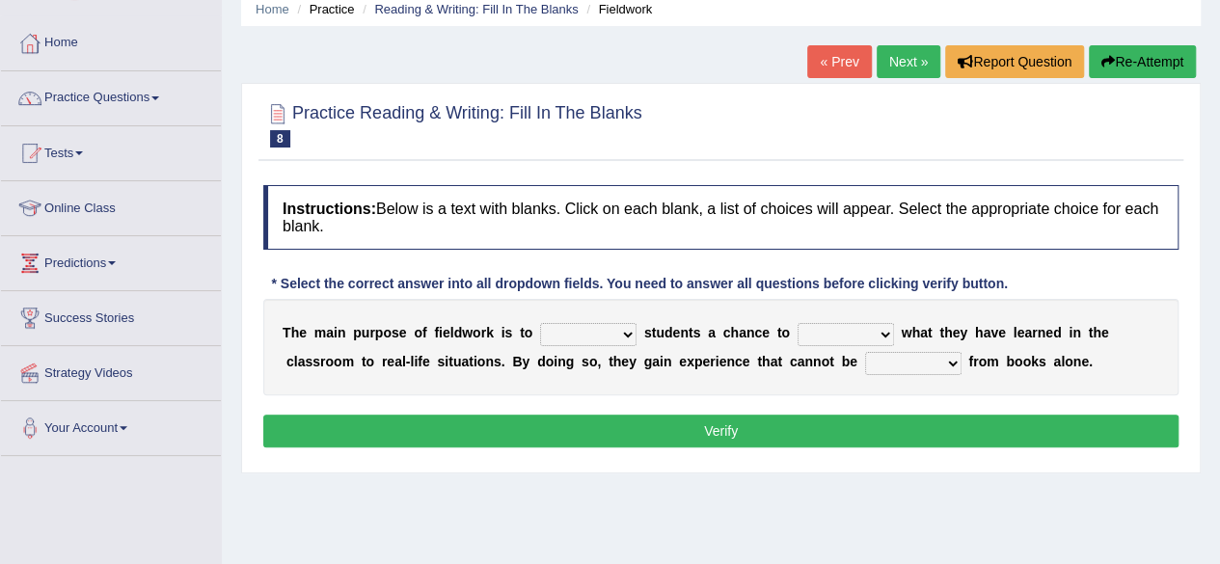
click at [613, 333] on select "resemble stow rave offer" at bounding box center [588, 334] width 96 height 23
select select "offer"
click at [540, 323] on select "resemble stow rave offer" at bounding box center [588, 334] width 96 height 23
click at [838, 325] on select "compare align apply dismount" at bounding box center [845, 334] width 96 height 23
select select "compare"
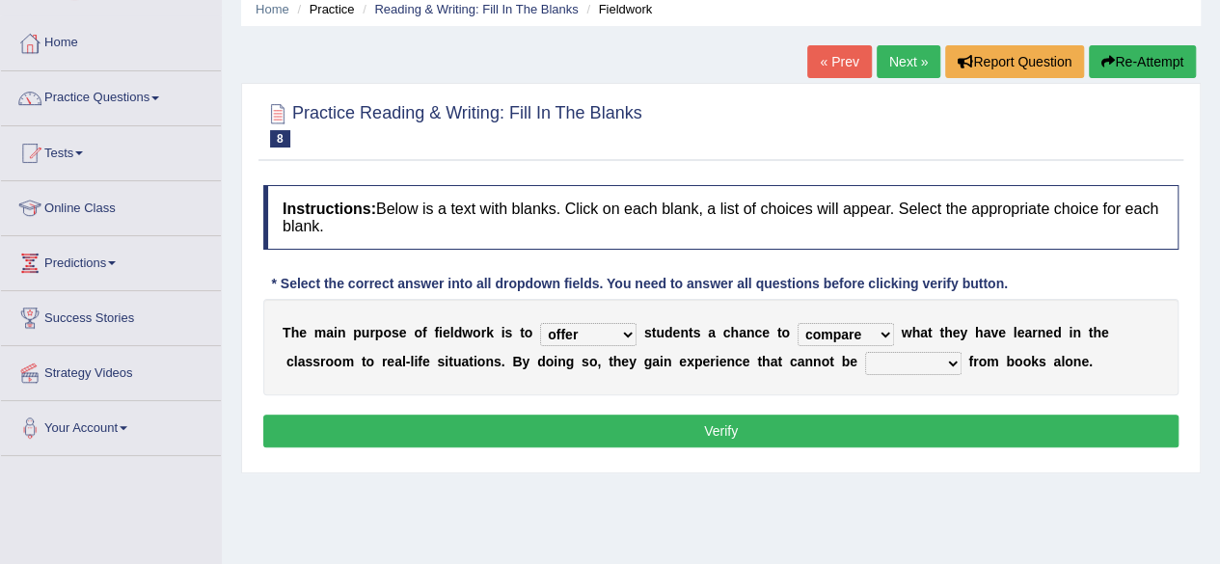
click at [797, 323] on select "compare align apply dismount" at bounding box center [845, 334] width 96 height 23
click at [891, 364] on select "originated prepared obtained touted" at bounding box center [913, 363] width 96 height 23
select select "touted"
click at [865, 352] on select "originated prepared obtained touted" at bounding box center [913, 363] width 96 height 23
click at [801, 419] on button "Verify" at bounding box center [720, 431] width 915 height 33
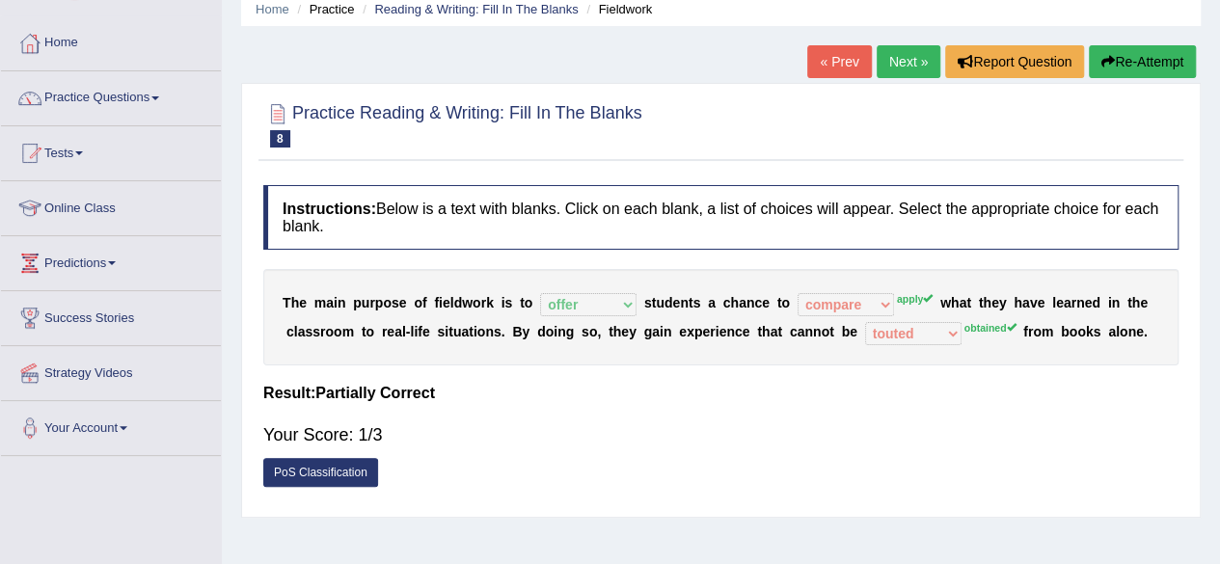
click at [894, 59] on link "Next »" at bounding box center [908, 61] width 64 height 33
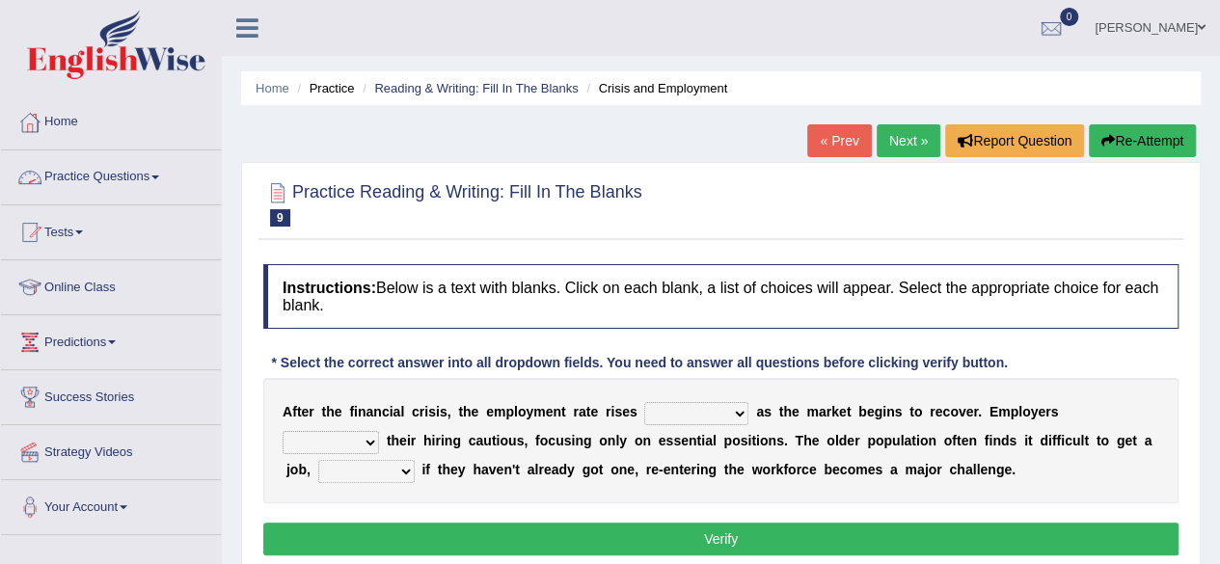
click at [162, 183] on link "Practice Questions" at bounding box center [111, 174] width 220 height 48
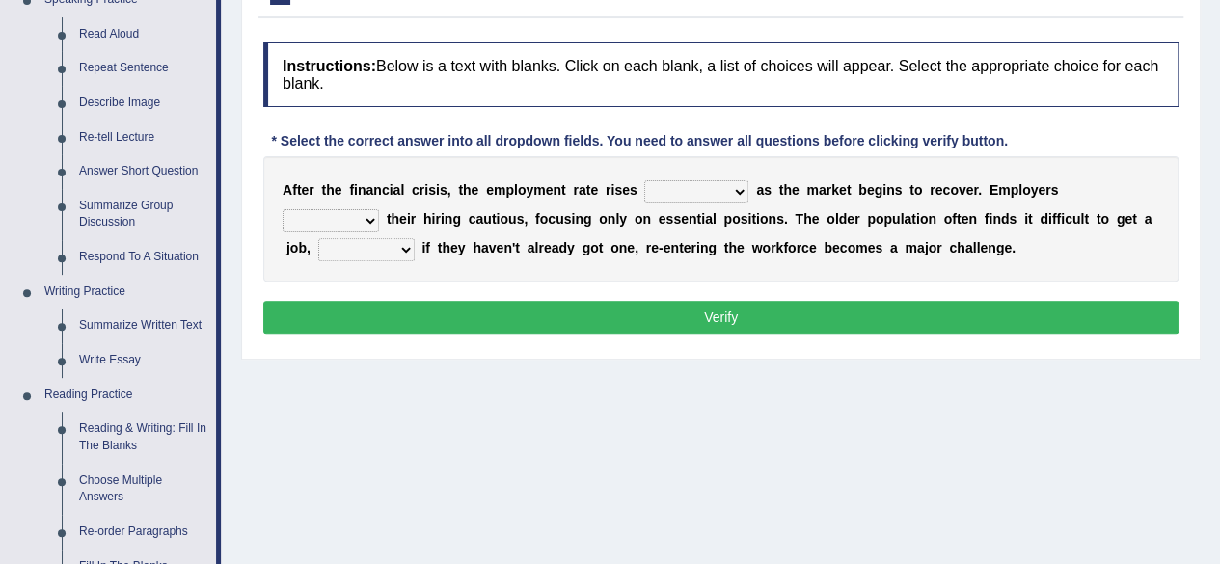
scroll to position [219, 0]
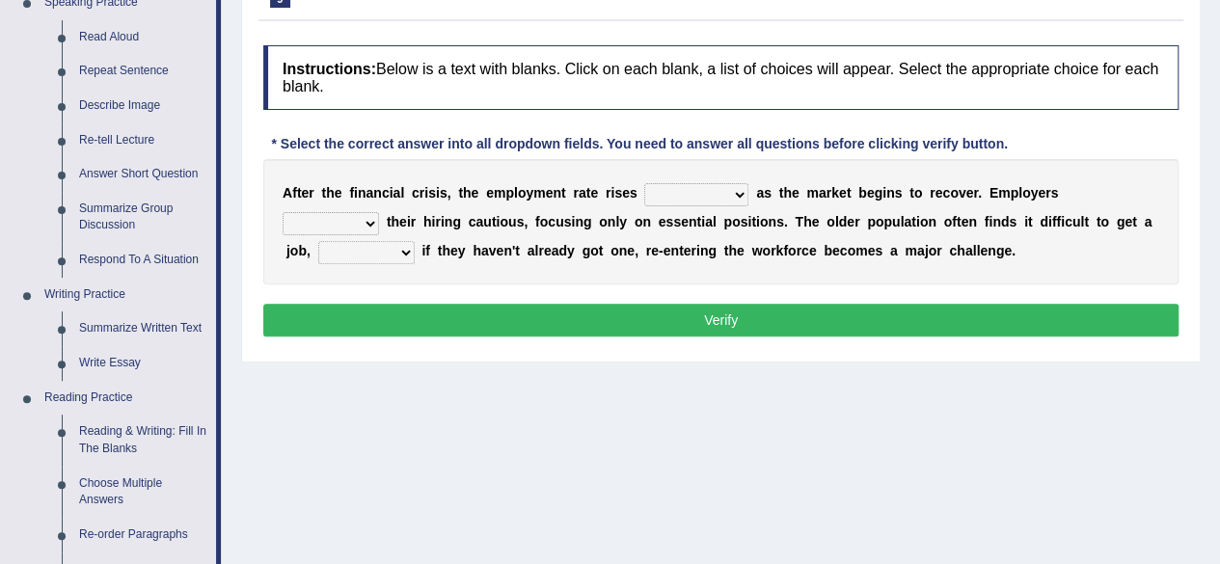
click at [686, 198] on select "normally conversely strenuously sharply" at bounding box center [696, 194] width 104 height 23
select select "normally"
click at [644, 183] on select "normally conversely strenuously sharply" at bounding box center [696, 194] width 104 height 23
click at [352, 220] on select "keeping kept keep are kept" at bounding box center [330, 223] width 96 height 23
click at [282, 212] on select "keeping kept keep are kept" at bounding box center [330, 223] width 96 height 23
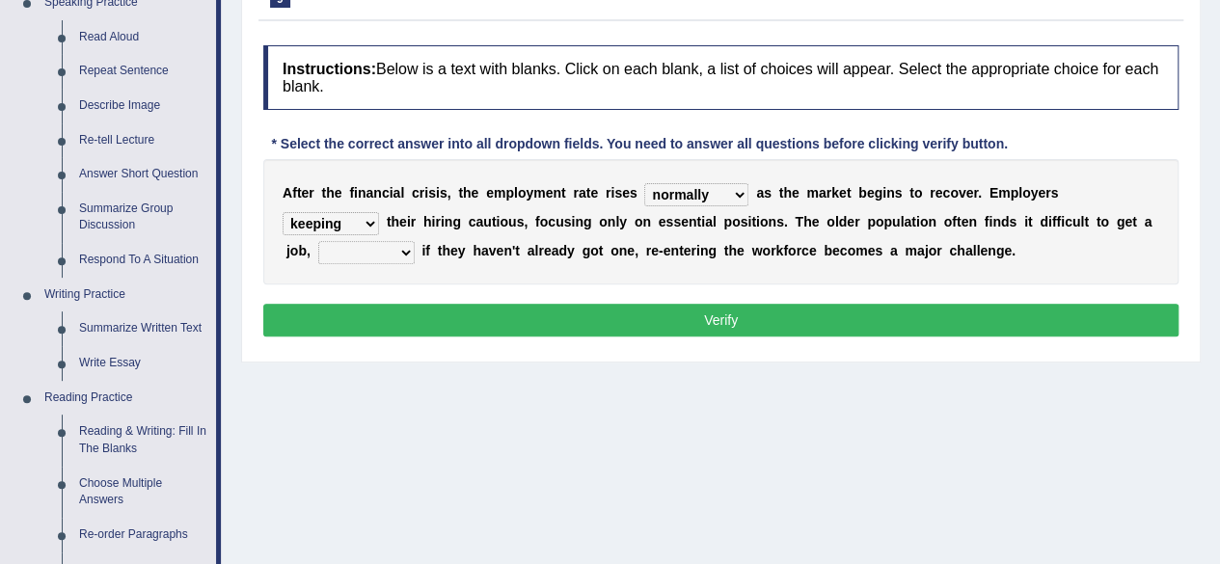
click at [369, 221] on select "keeping kept keep are kept" at bounding box center [330, 223] width 96 height 23
select select "kept"
click at [282, 212] on select "keeping kept keep are kept" at bounding box center [330, 223] width 96 height 23
click at [388, 254] on select "although while then because" at bounding box center [366, 252] width 96 height 23
select select "although"
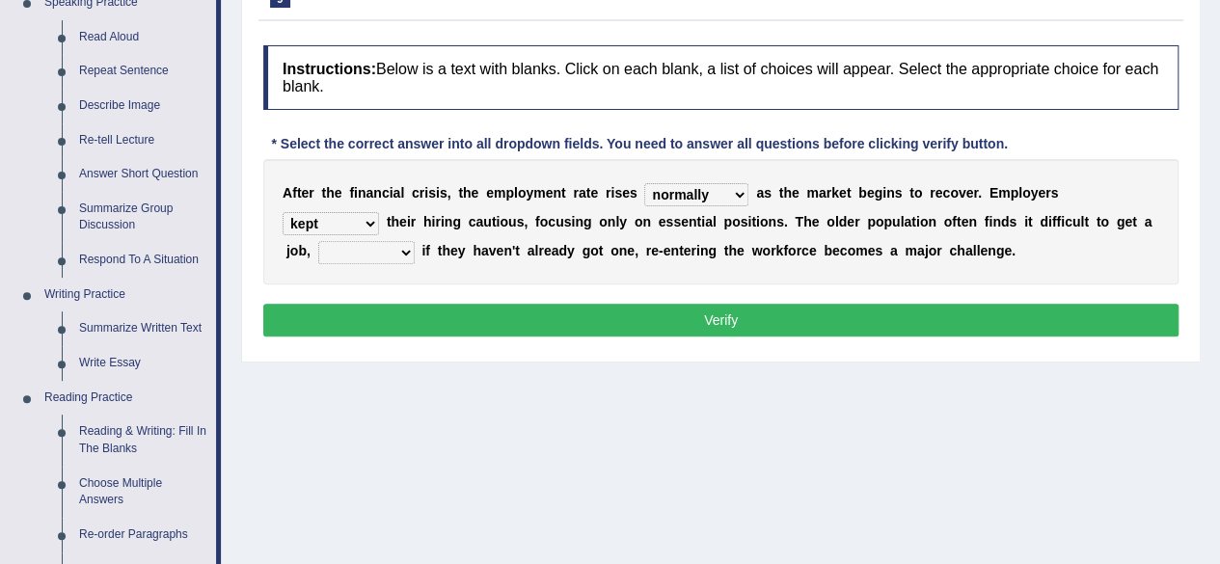
click at [318, 241] on select "although while then because" at bounding box center [366, 252] width 96 height 23
click at [448, 307] on button "Verify" at bounding box center [720, 320] width 915 height 33
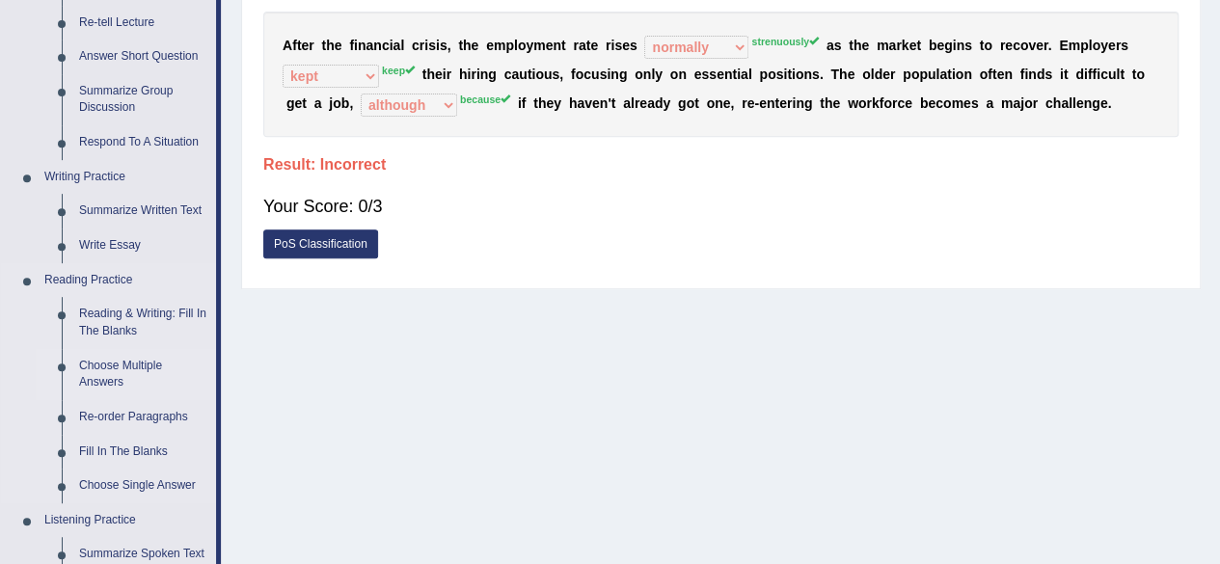
scroll to position [337, 0]
click at [132, 209] on link "Summarize Written Text" at bounding box center [143, 210] width 146 height 35
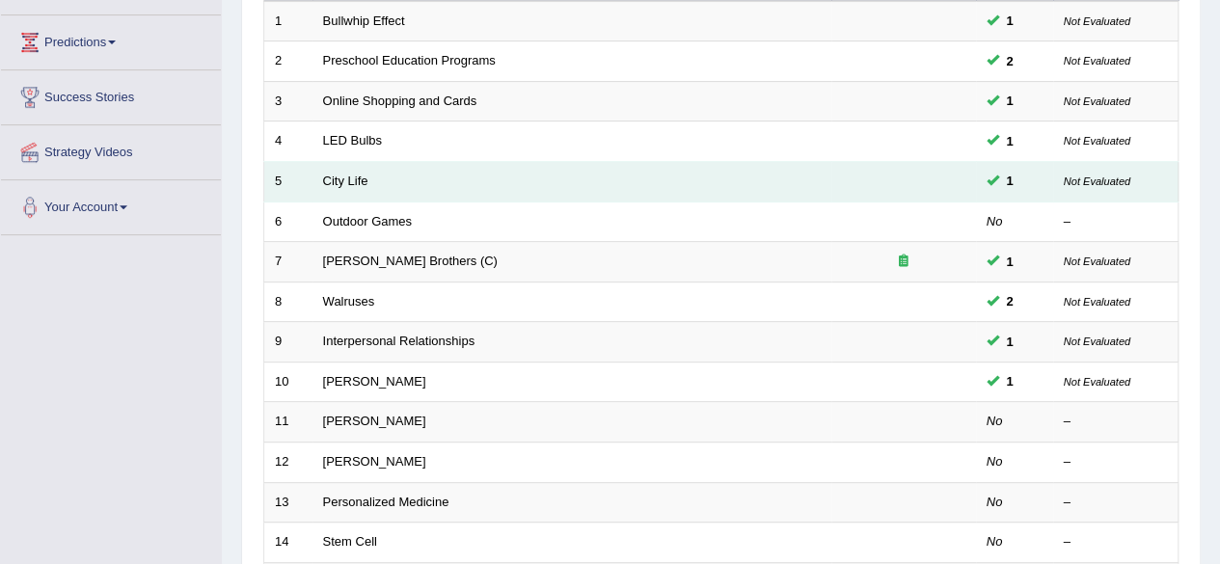
scroll to position [301, 0]
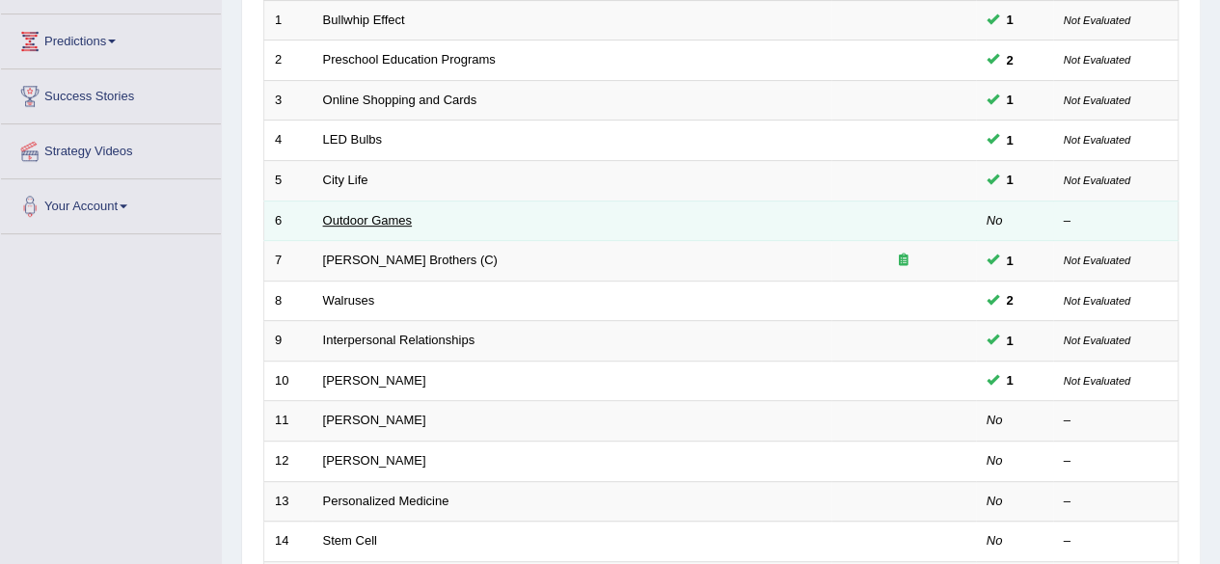
click at [386, 217] on link "Outdoor Games" at bounding box center [368, 220] width 90 height 14
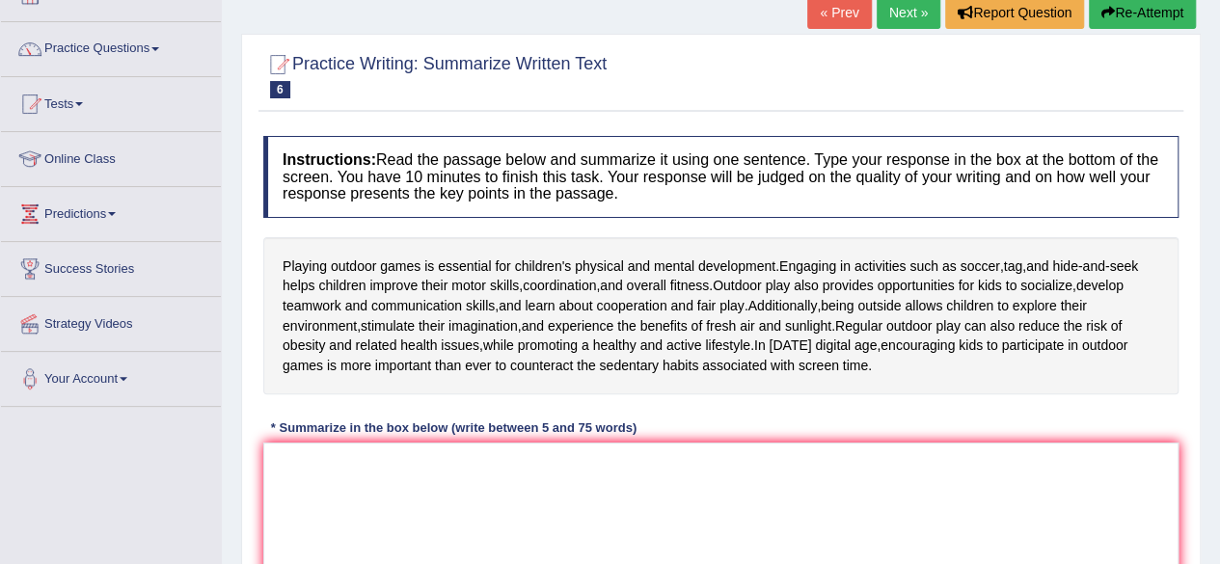
scroll to position [126, 0]
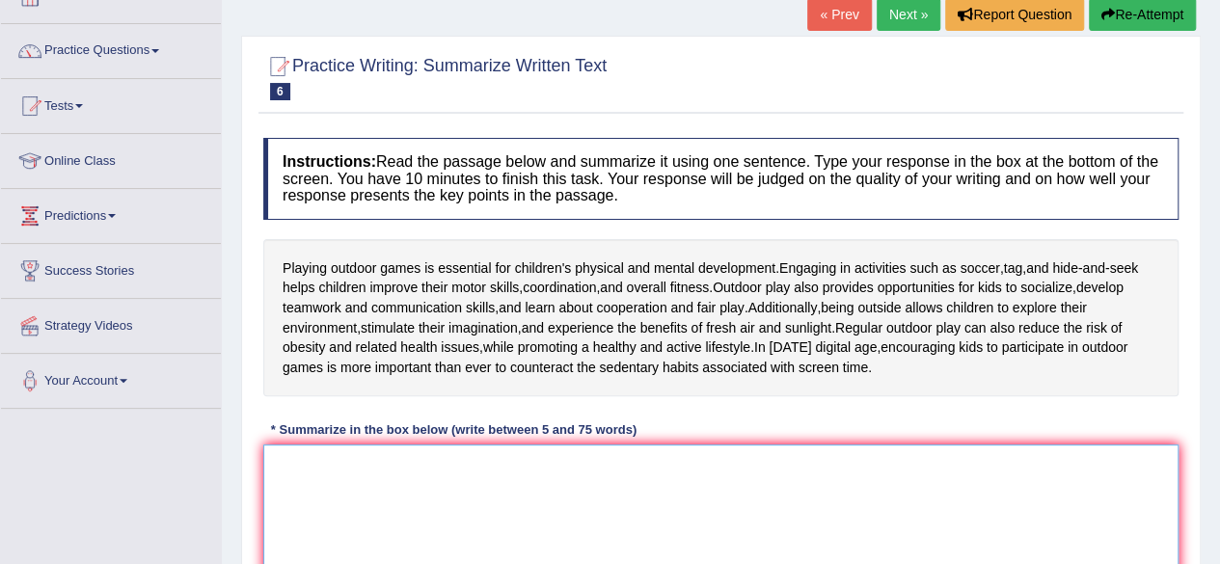
click at [381, 475] on textarea at bounding box center [720, 537] width 915 height 187
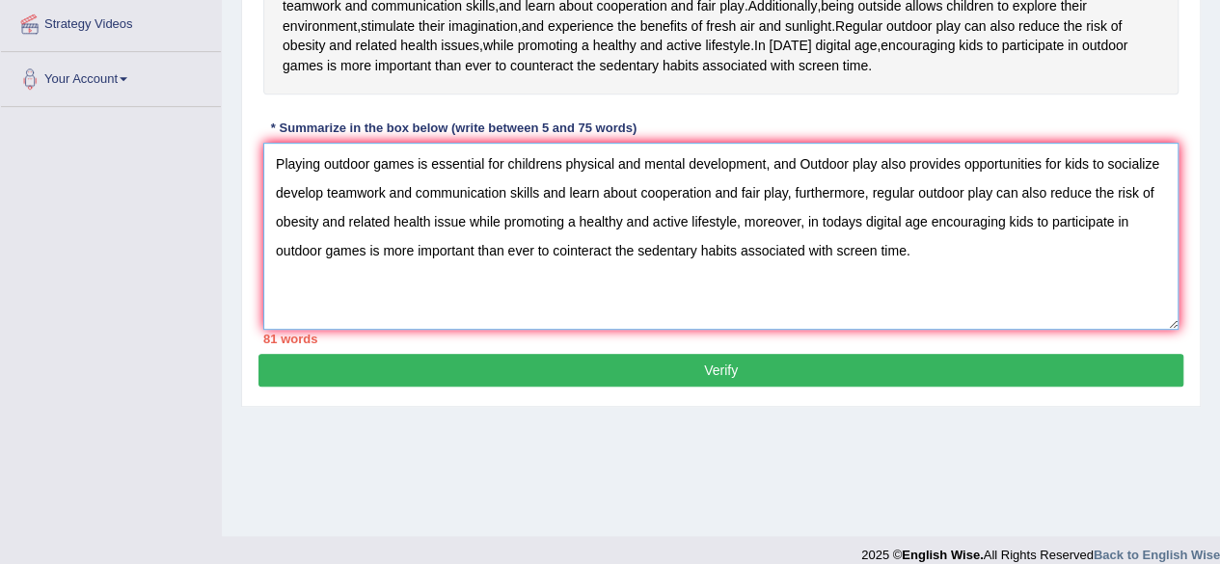
scroll to position [433, 0]
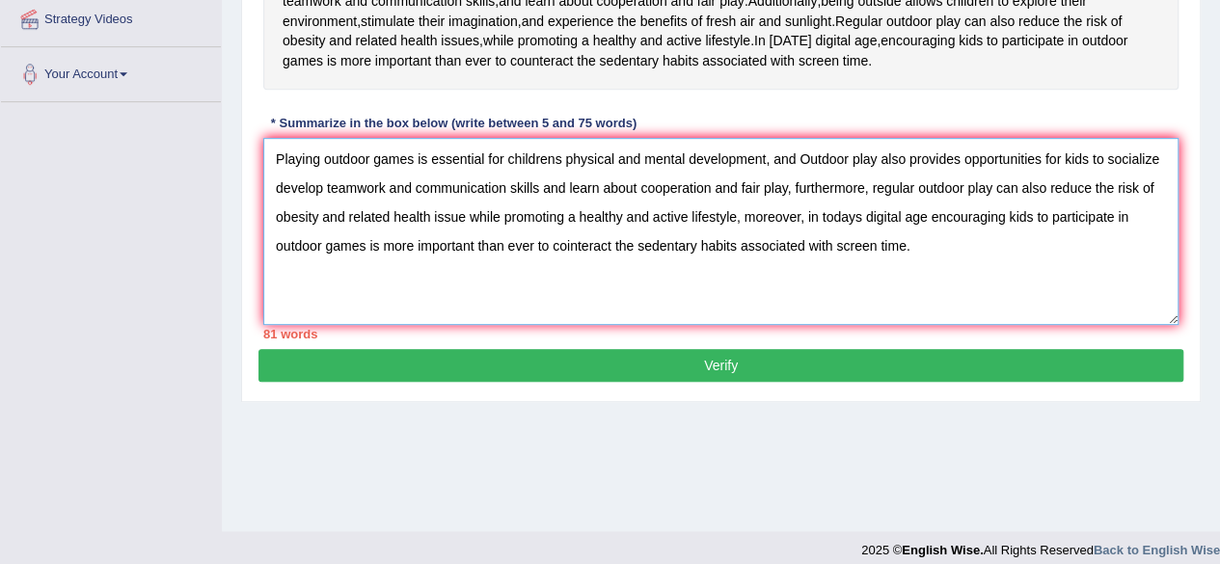
type textarea "Playing outdoor games is essential for childrens physical and mental developmen…"
click at [760, 356] on button "Verify" at bounding box center [720, 365] width 925 height 33
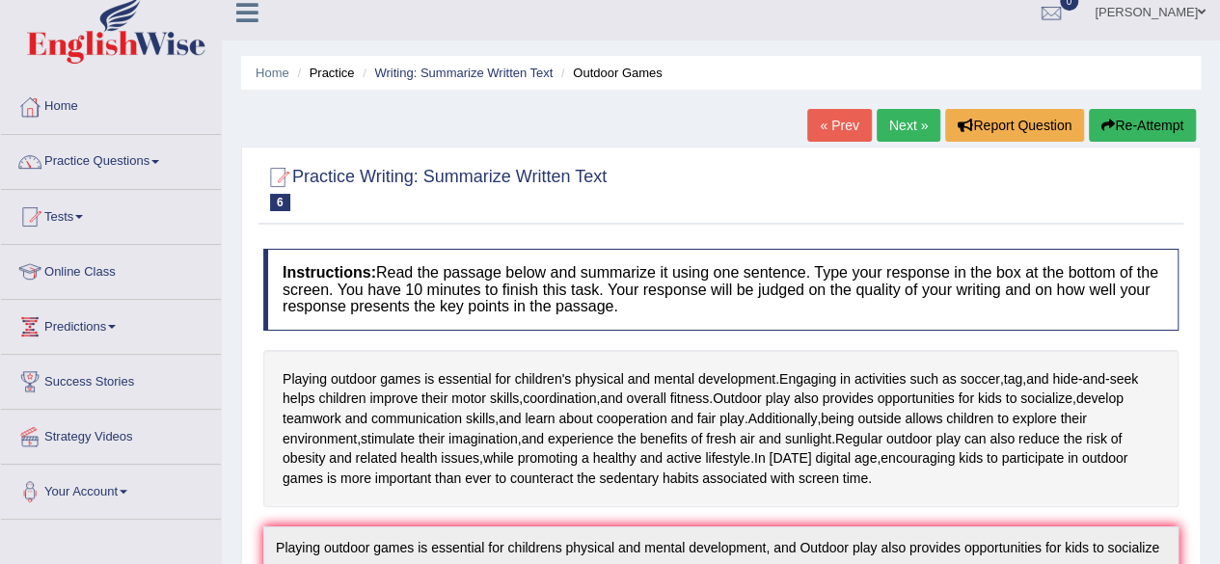
scroll to position [0, 0]
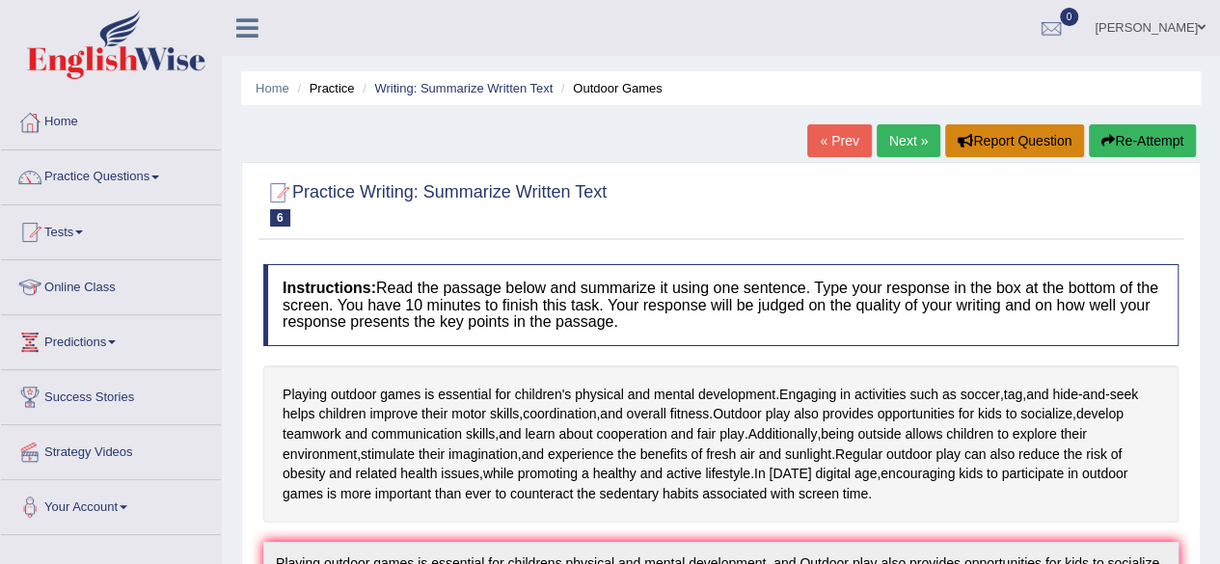
click at [985, 148] on button "Report Question" at bounding box center [1014, 140] width 139 height 33
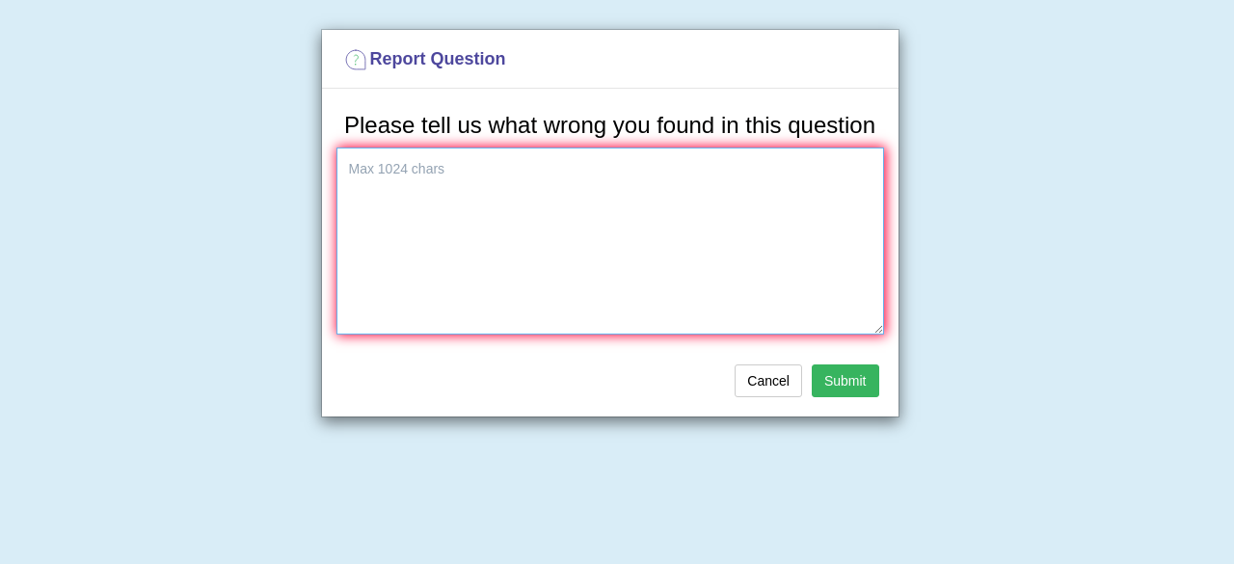
click at [497, 190] on textarea at bounding box center [610, 241] width 548 height 187
type textarea "why i didn't got any mark"
click at [858, 376] on button "Submit" at bounding box center [845, 380] width 67 height 33
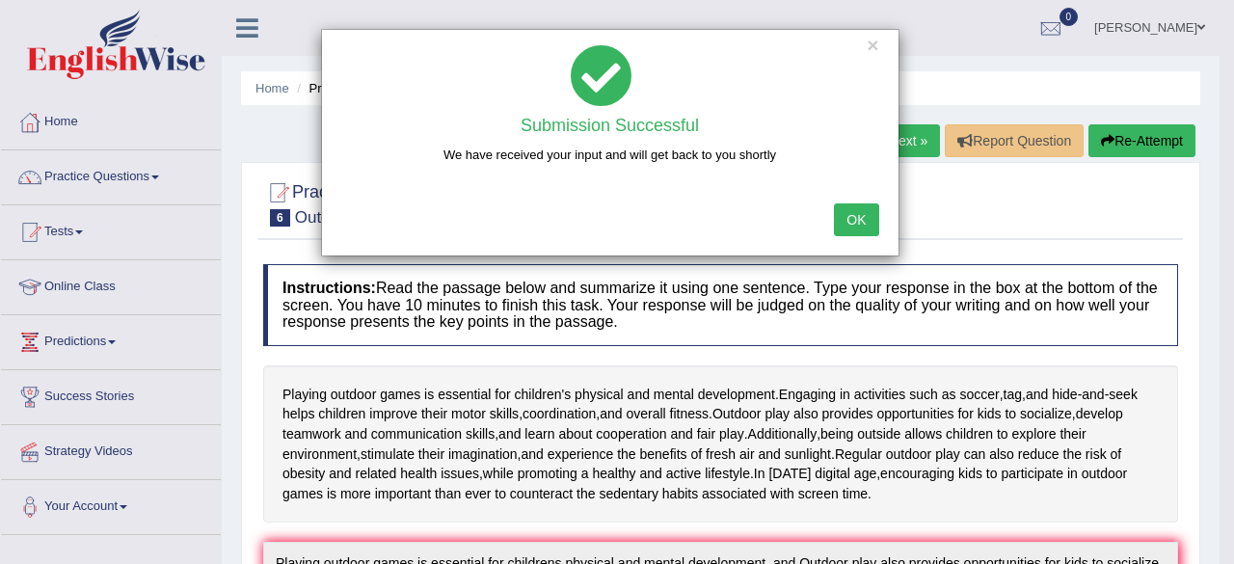
click at [864, 214] on button "OK" at bounding box center [856, 219] width 44 height 33
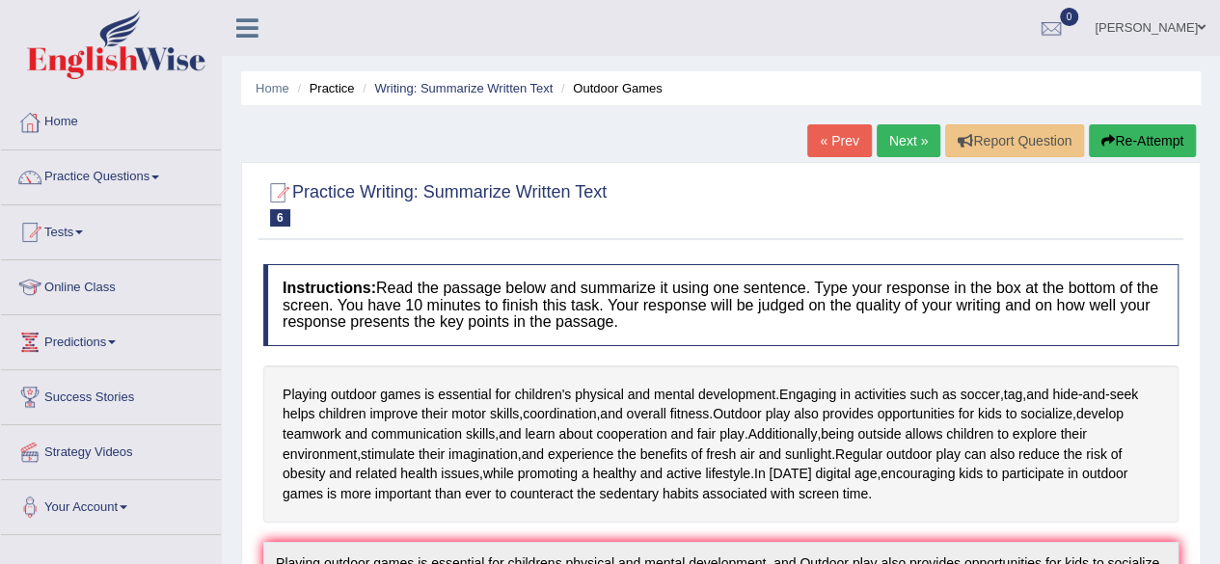
click at [724, 53] on ul "Shahil Chetty Toggle navigation Username: Shahil123 Access Type: Online Subscri…" at bounding box center [871, 27] width 699 height 55
click at [158, 177] on span at bounding box center [155, 177] width 8 height 4
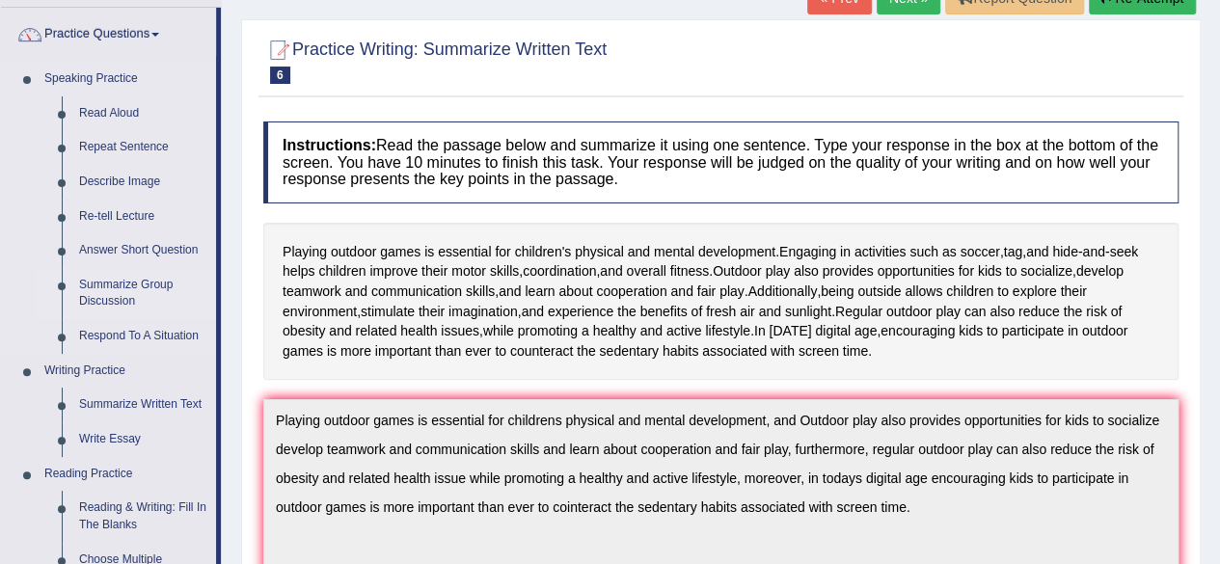
scroll to position [146, 0]
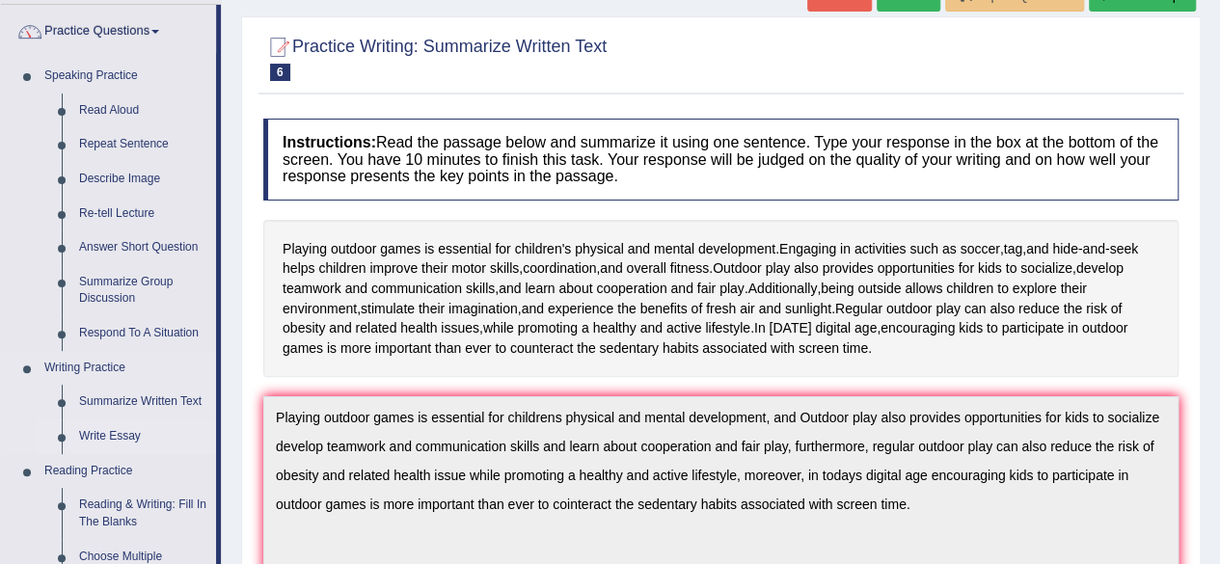
click at [118, 436] on link "Write Essay" at bounding box center [143, 436] width 146 height 35
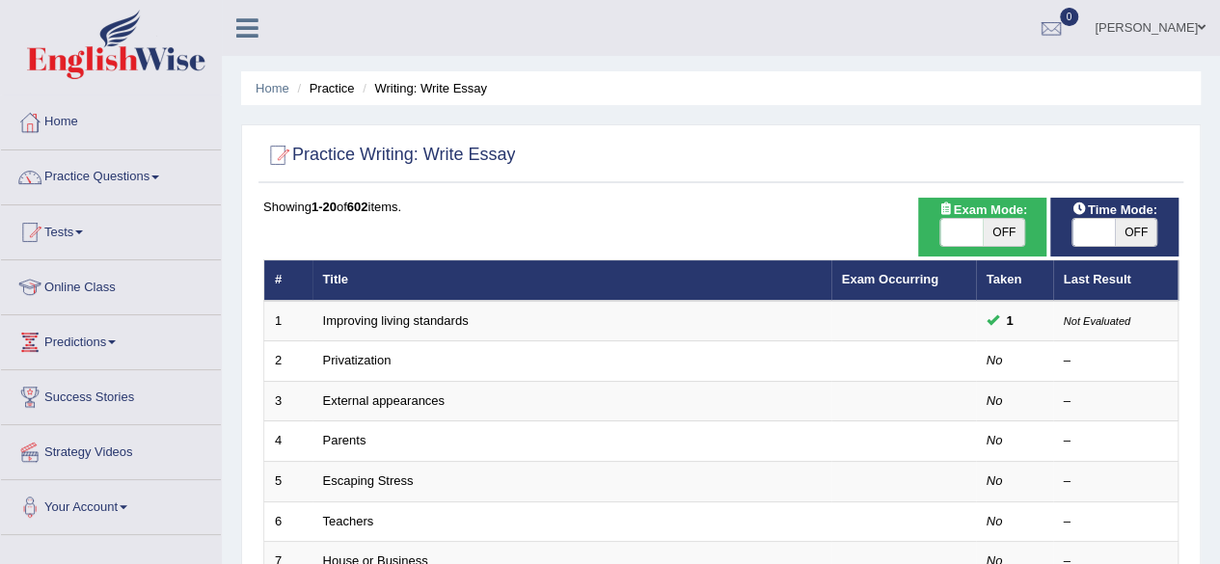
click at [986, 241] on span "OFF" at bounding box center [1003, 232] width 42 height 27
checkbox input "true"
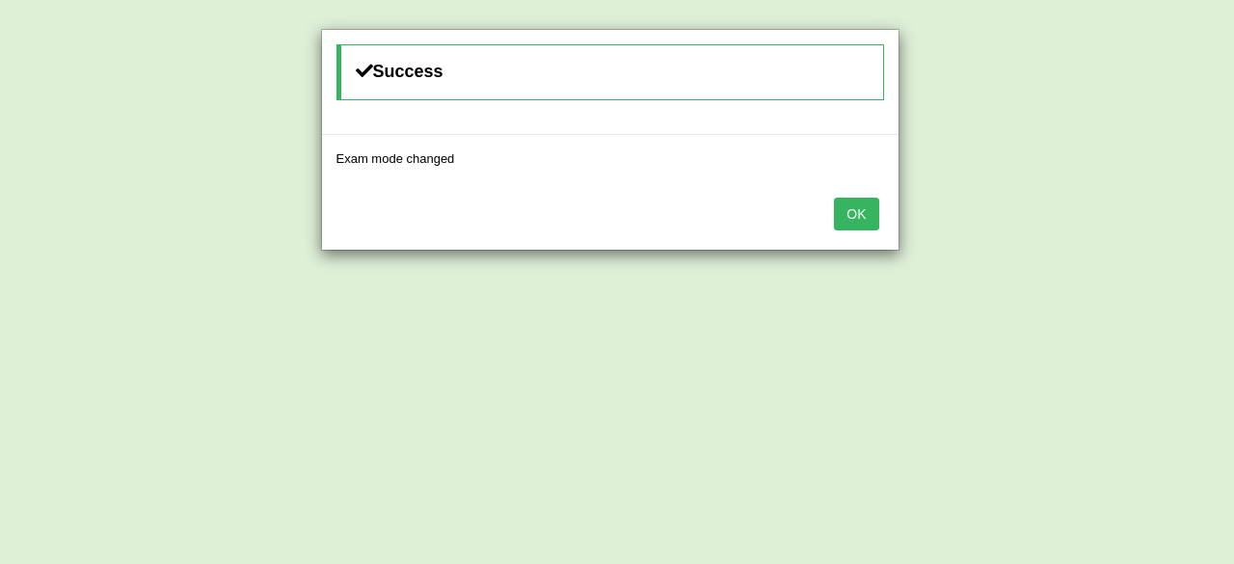
click at [850, 208] on button "OK" at bounding box center [856, 214] width 44 height 33
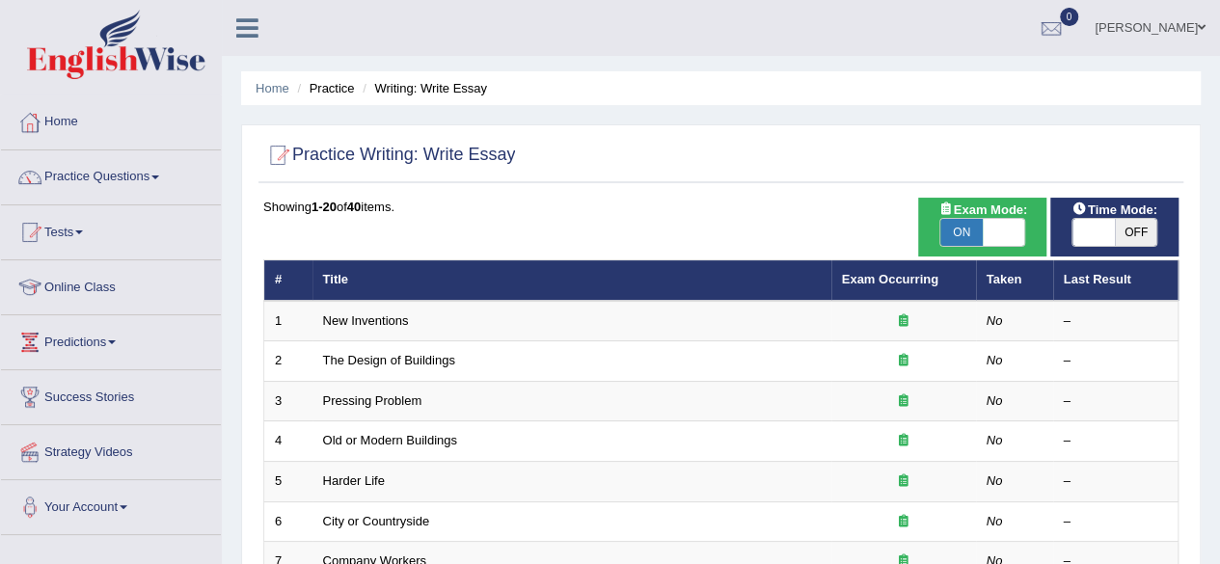
click at [985, 235] on span at bounding box center [1003, 232] width 42 height 27
checkbox input "false"
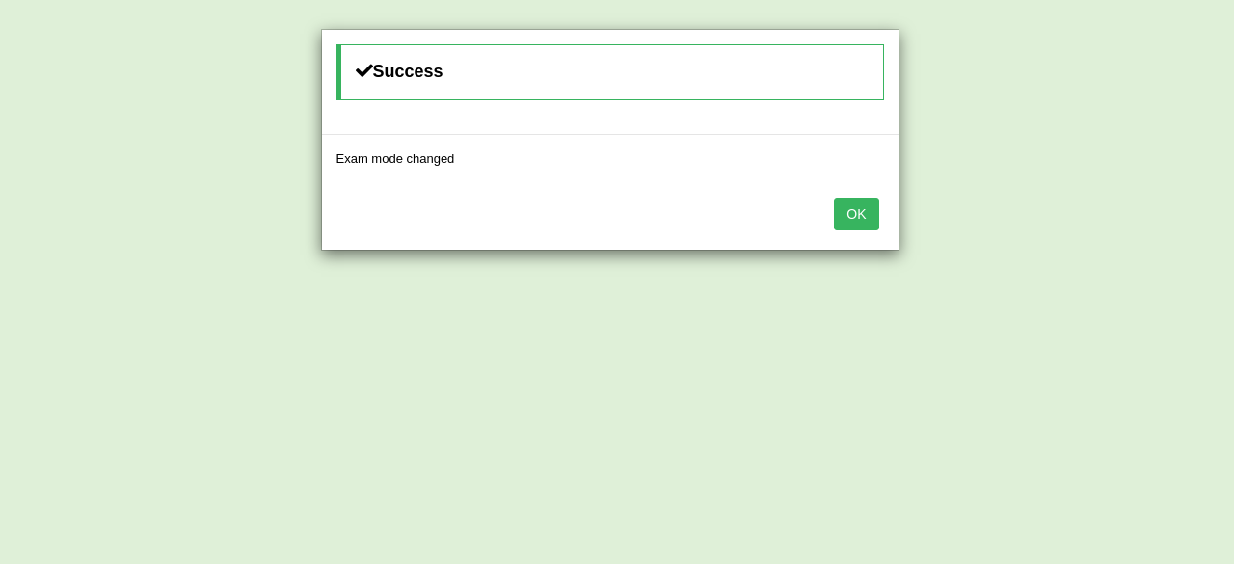
click at [860, 207] on button "OK" at bounding box center [856, 214] width 44 height 33
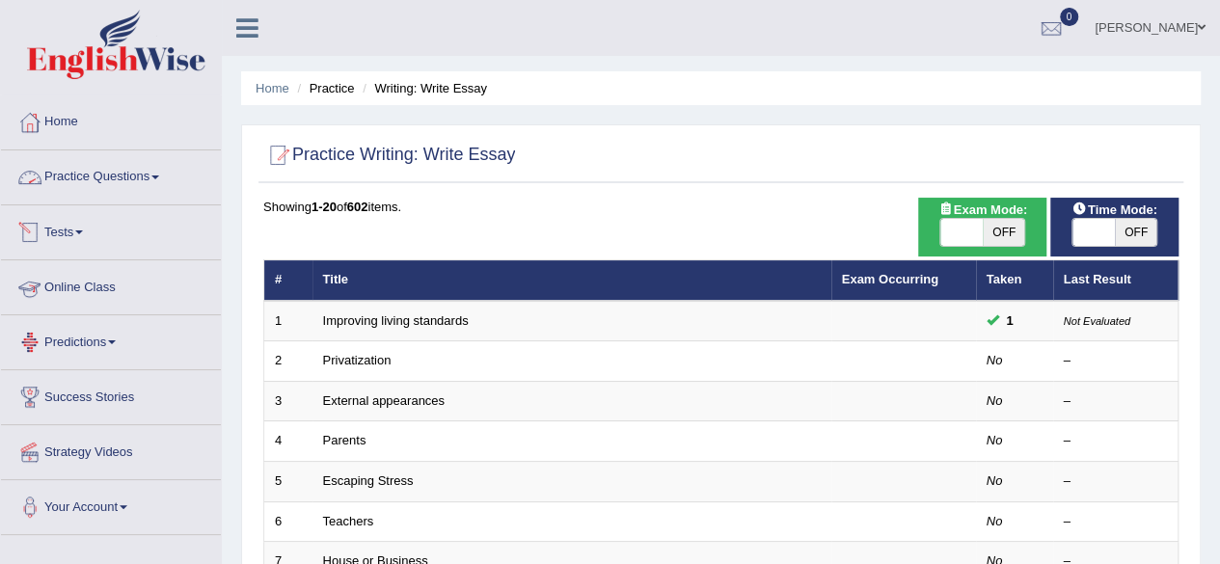
click at [160, 180] on link "Practice Questions" at bounding box center [111, 174] width 220 height 48
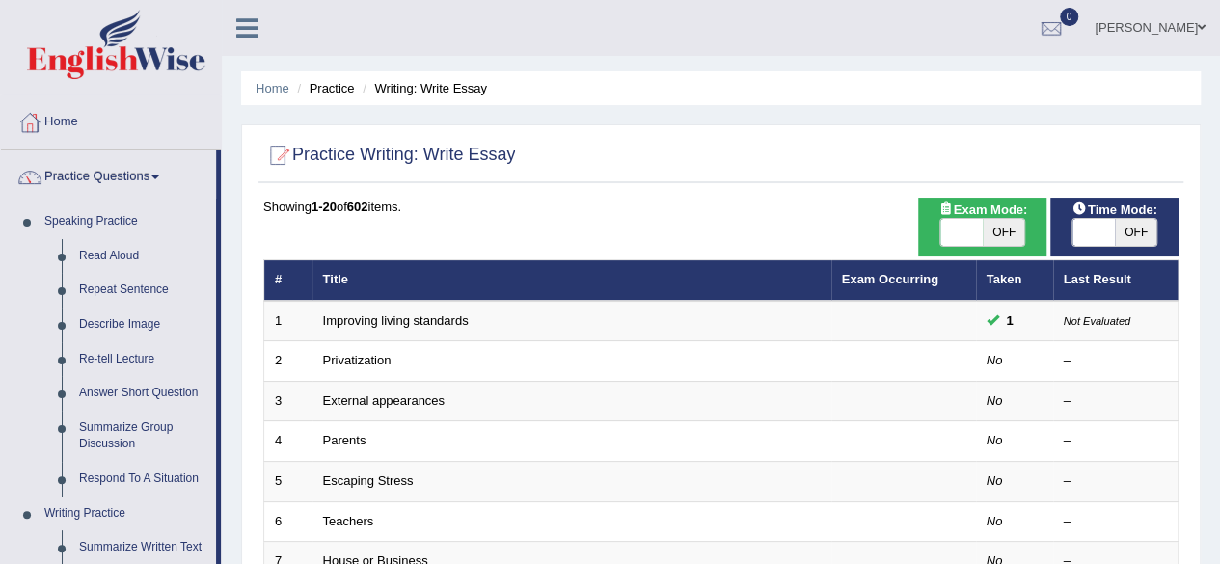
click at [158, 181] on link "Practice Questions" at bounding box center [108, 174] width 215 height 48
